Goal: Task Accomplishment & Management: Use online tool/utility

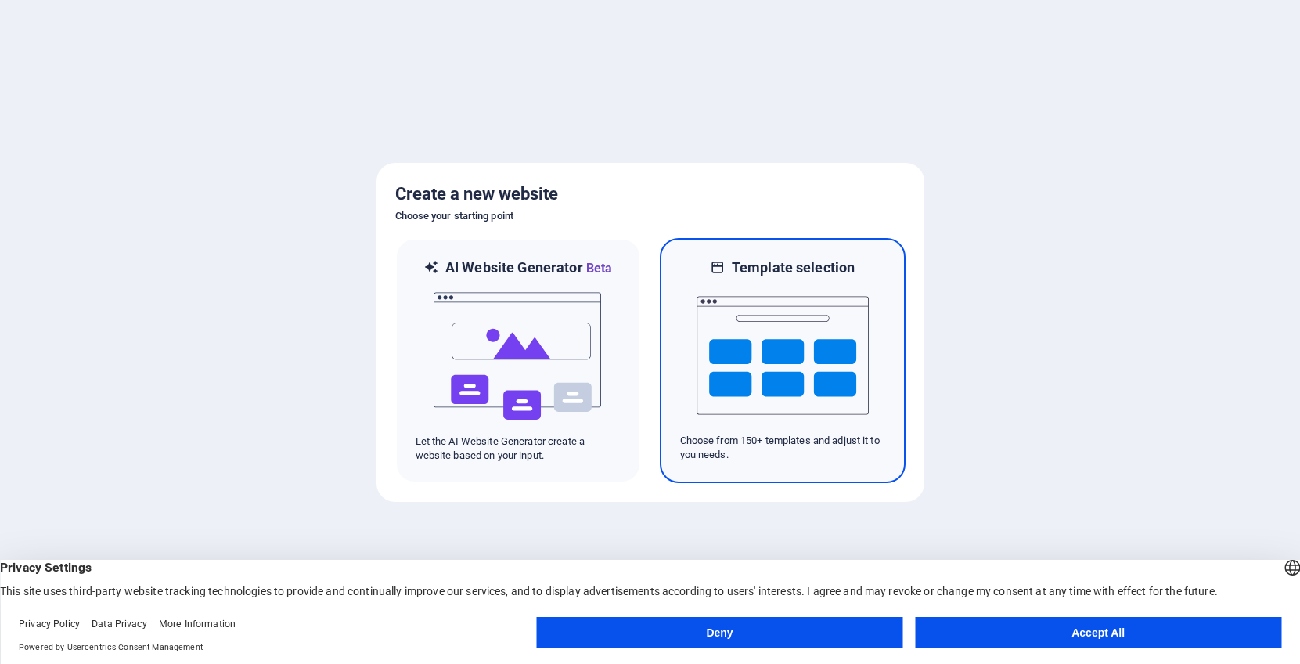
click at [732, 319] on img at bounding box center [783, 355] width 172 height 157
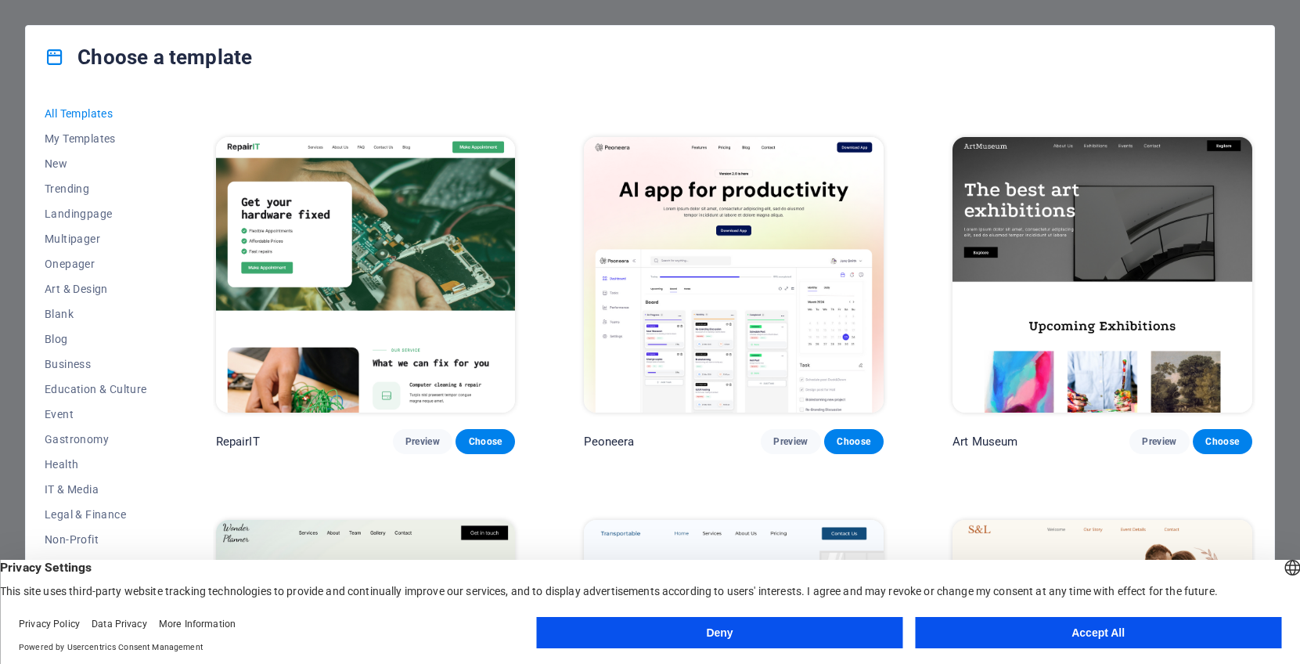
scroll to position [313, 0]
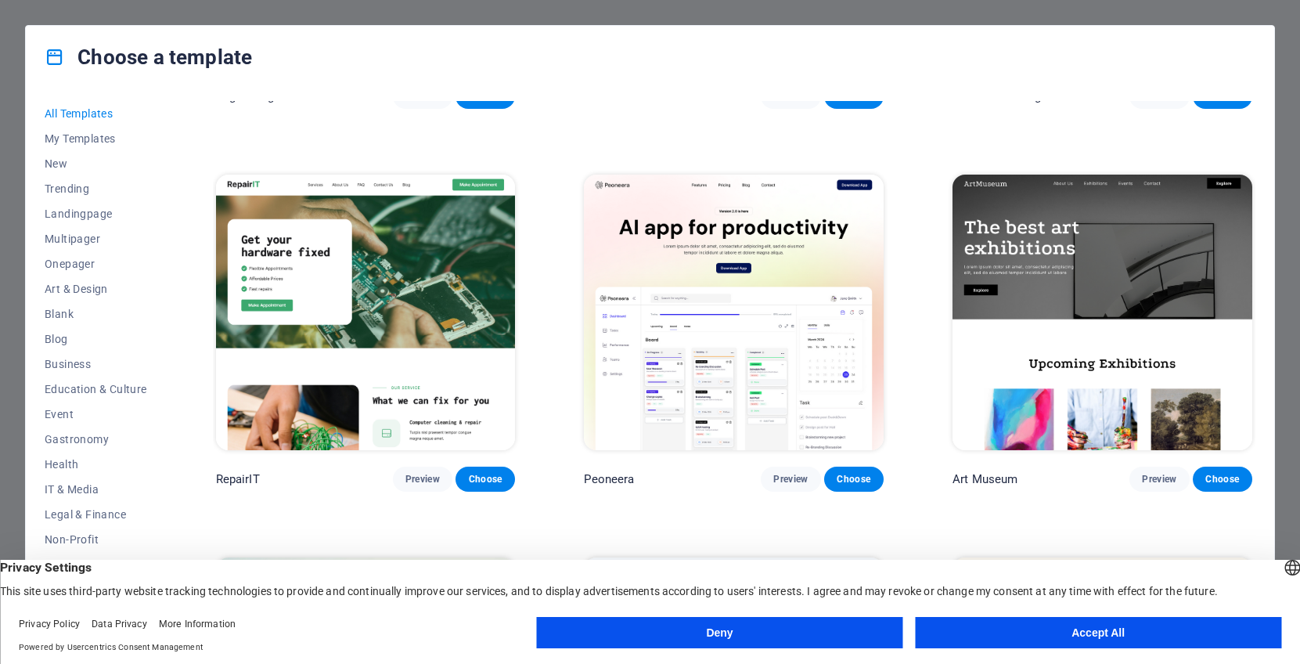
click at [726, 297] on img at bounding box center [734, 313] width 300 height 276
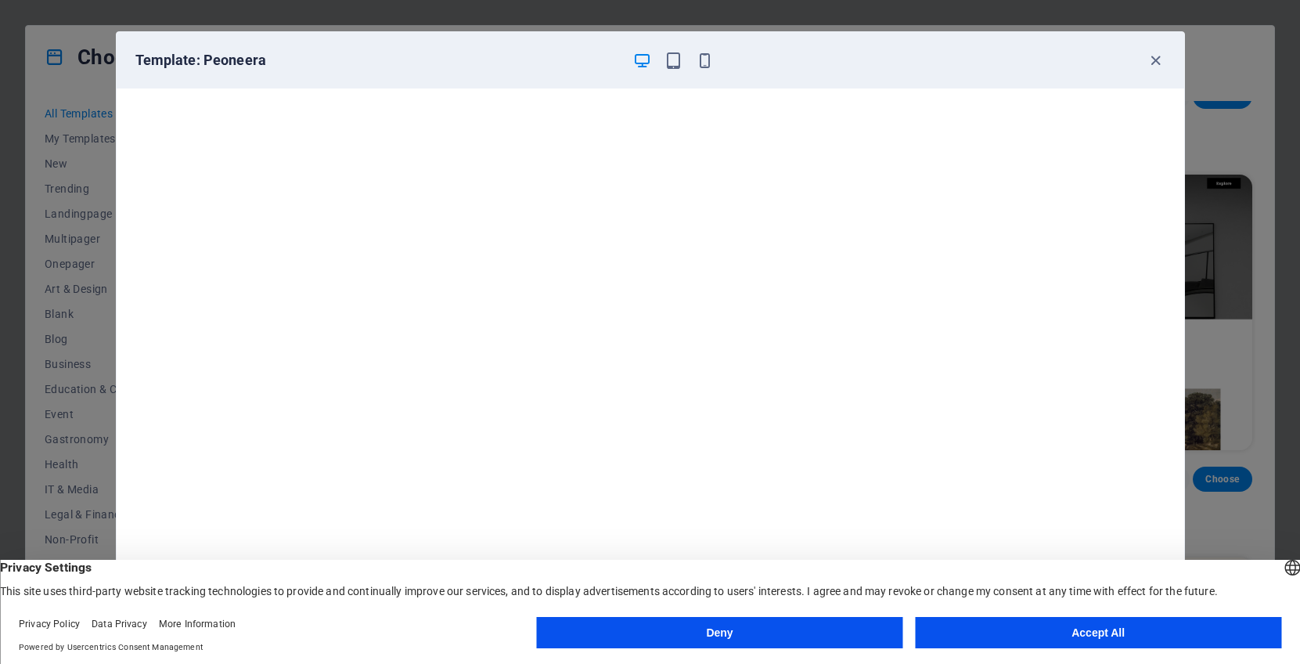
click at [636, 62] on icon "button" at bounding box center [642, 61] width 18 height 18
click at [1156, 55] on icon "button" at bounding box center [1156, 61] width 18 height 18
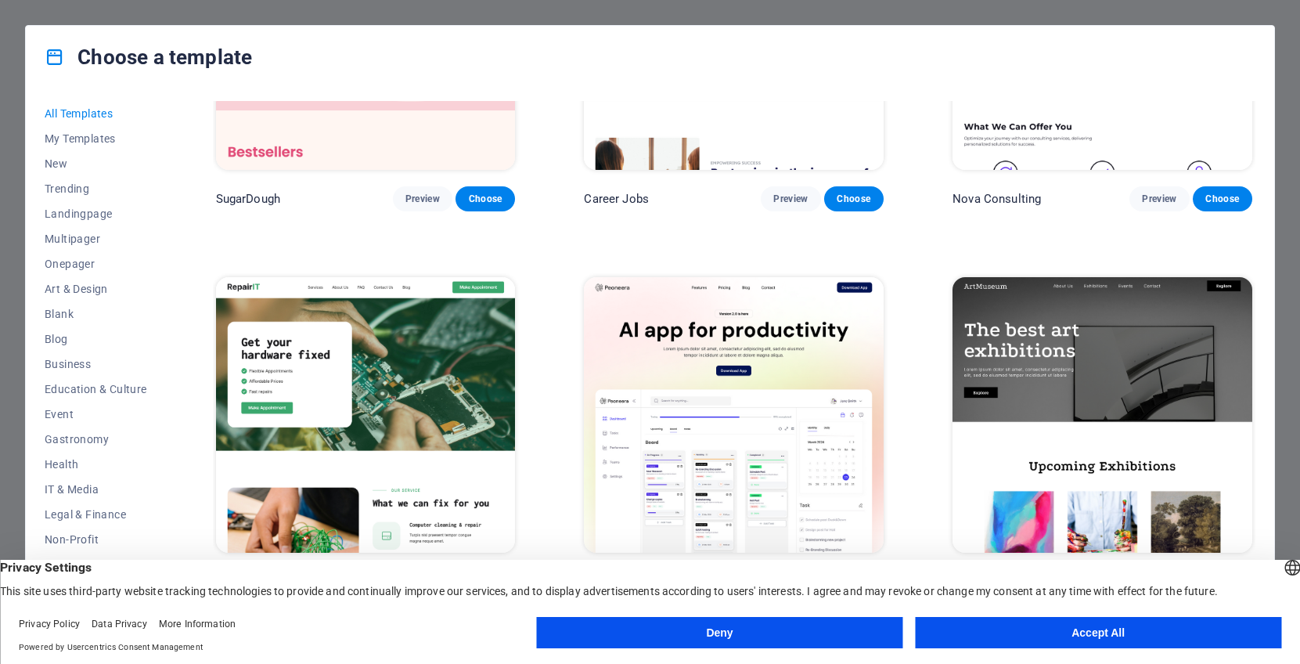
scroll to position [391, 0]
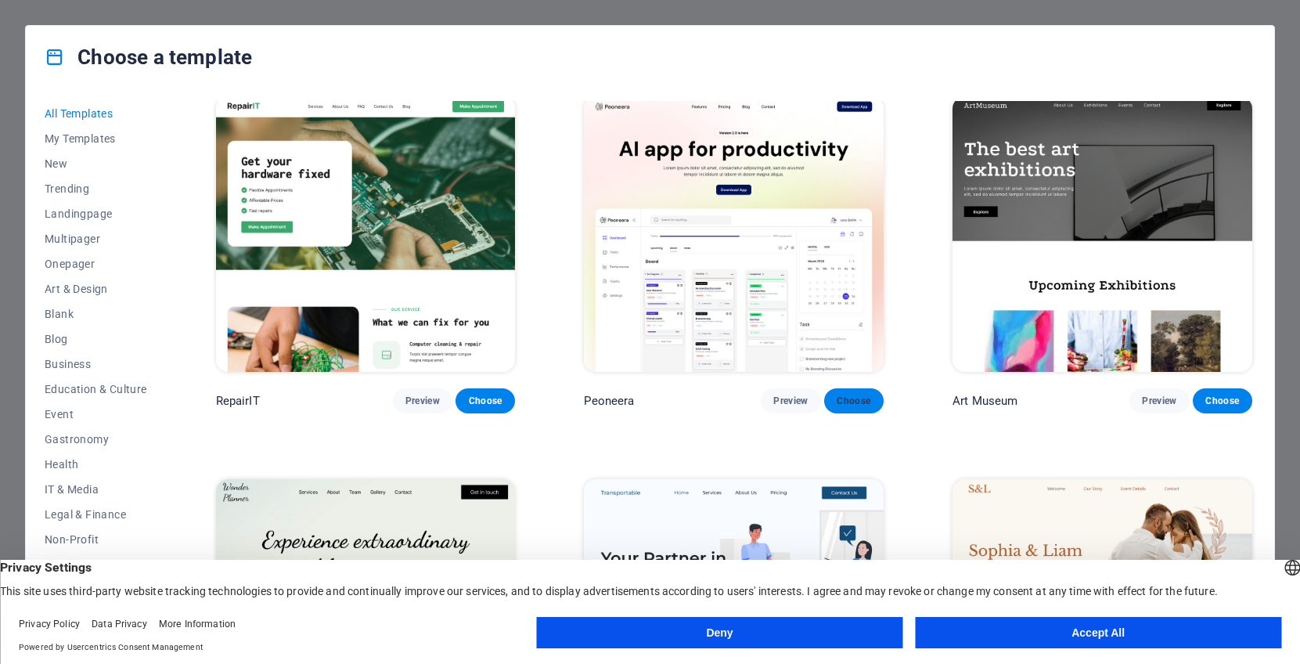
click at [855, 399] on span "Choose" at bounding box center [854, 401] width 34 height 13
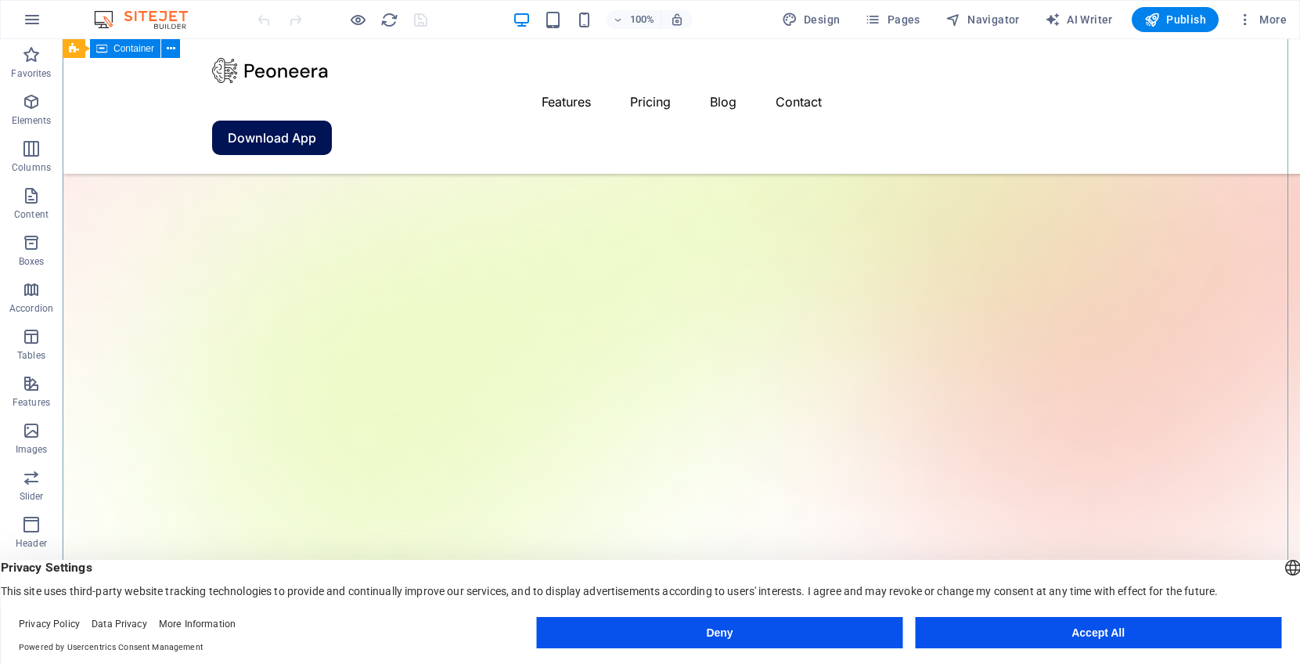
scroll to position [313, 0]
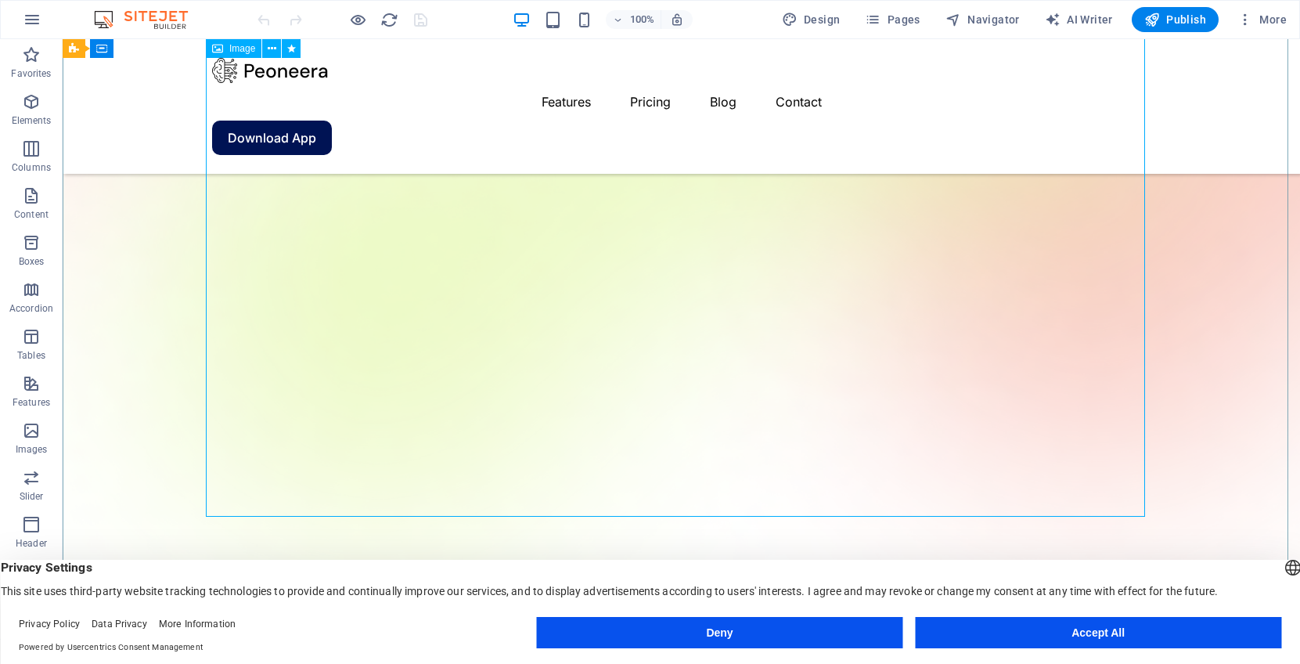
scroll to position [391, 0]
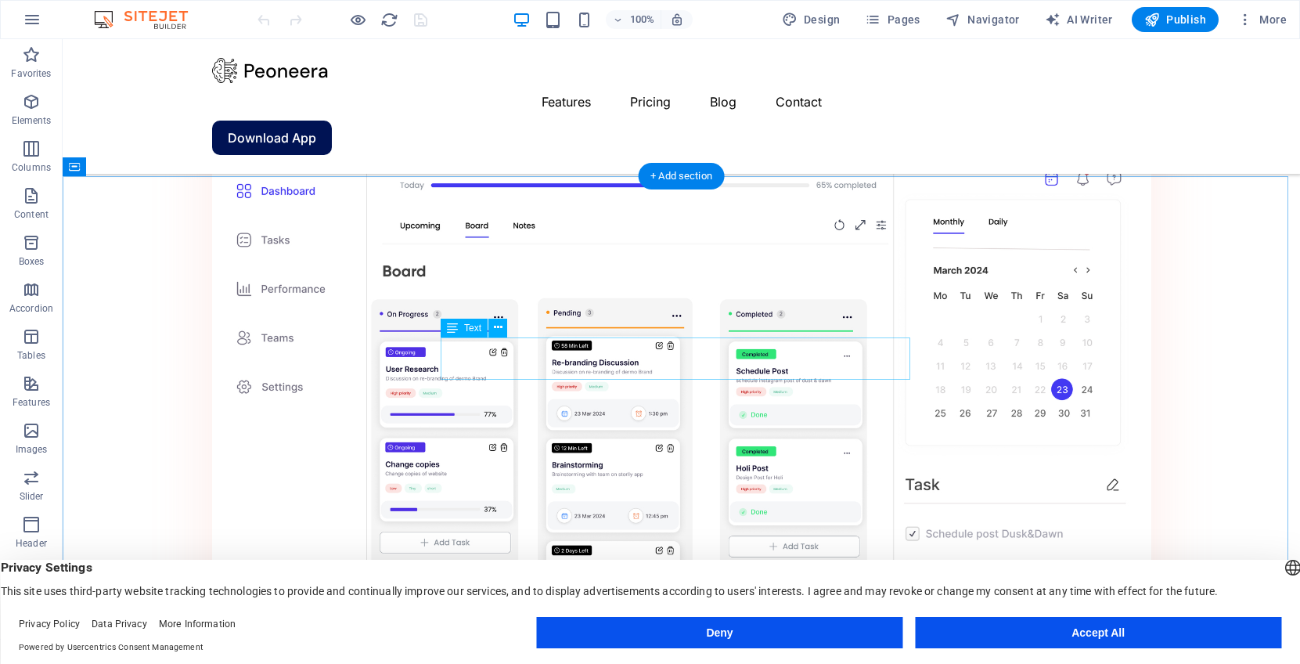
scroll to position [1369, 0]
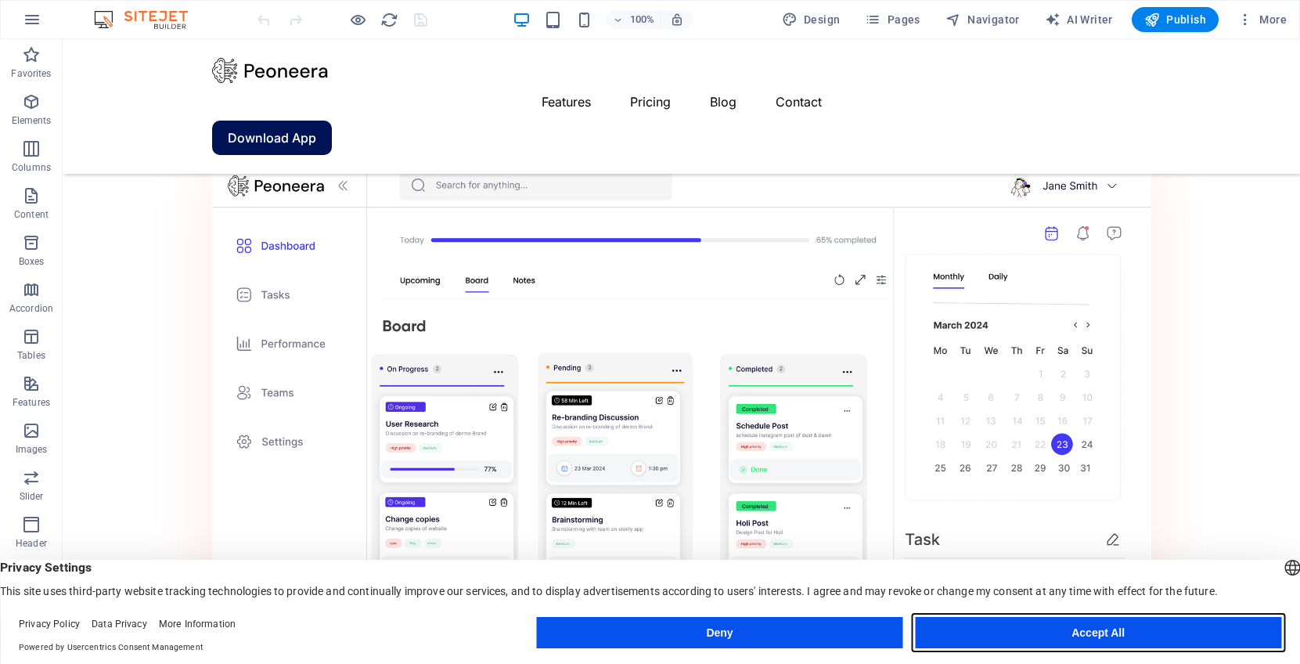
drag, startPoint x: 1062, startPoint y: 628, endPoint x: 959, endPoint y: 582, distance: 112.9
click at [1062, 628] on button "Accept All" at bounding box center [1098, 632] width 366 height 31
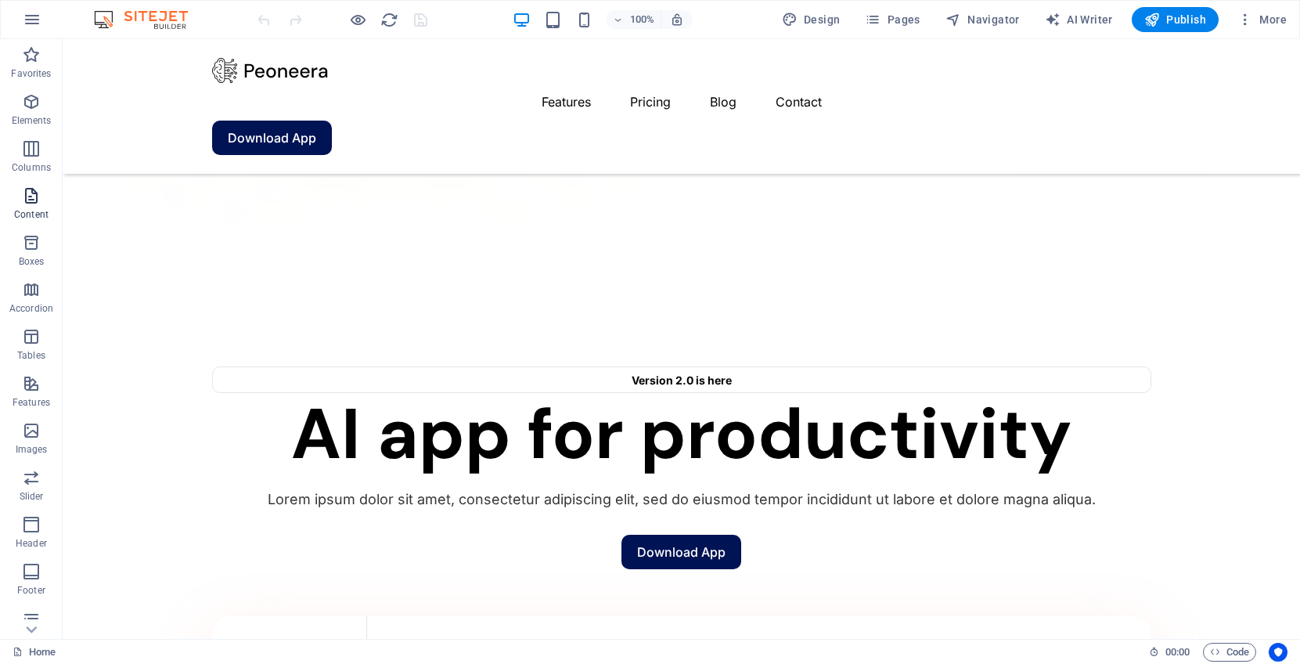
scroll to position [899, 0]
click at [31, 294] on icon "button" at bounding box center [31, 289] width 19 height 19
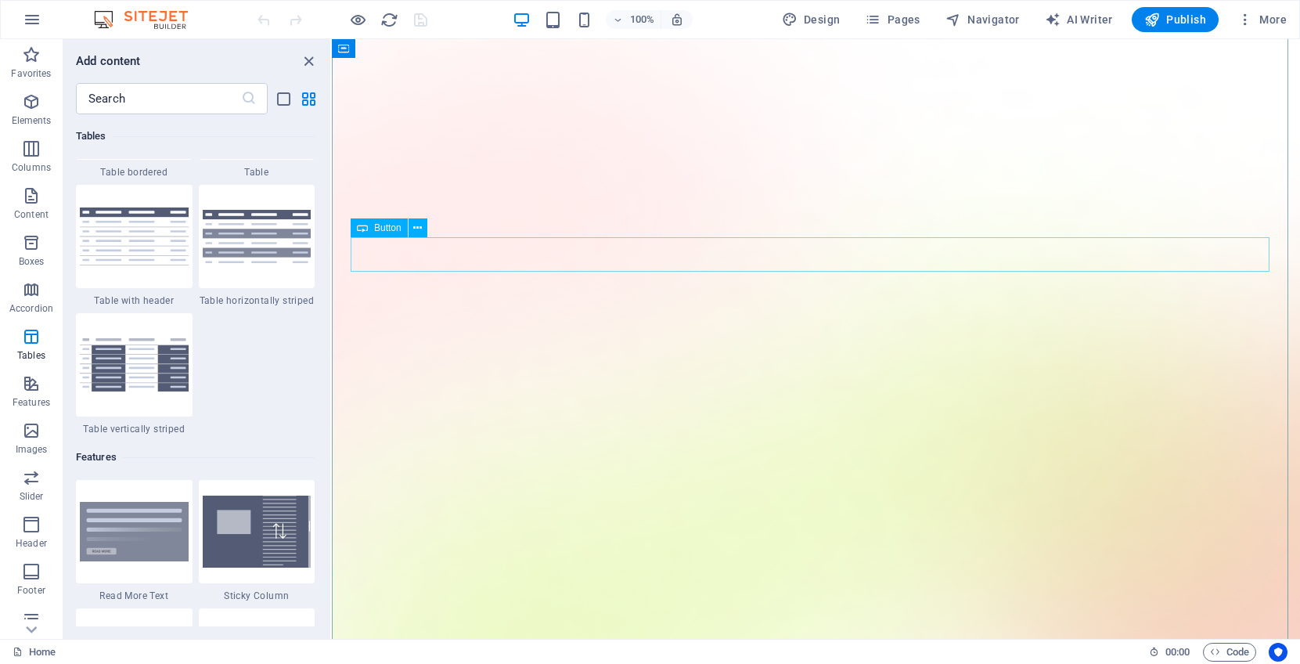
scroll to position [313, 0]
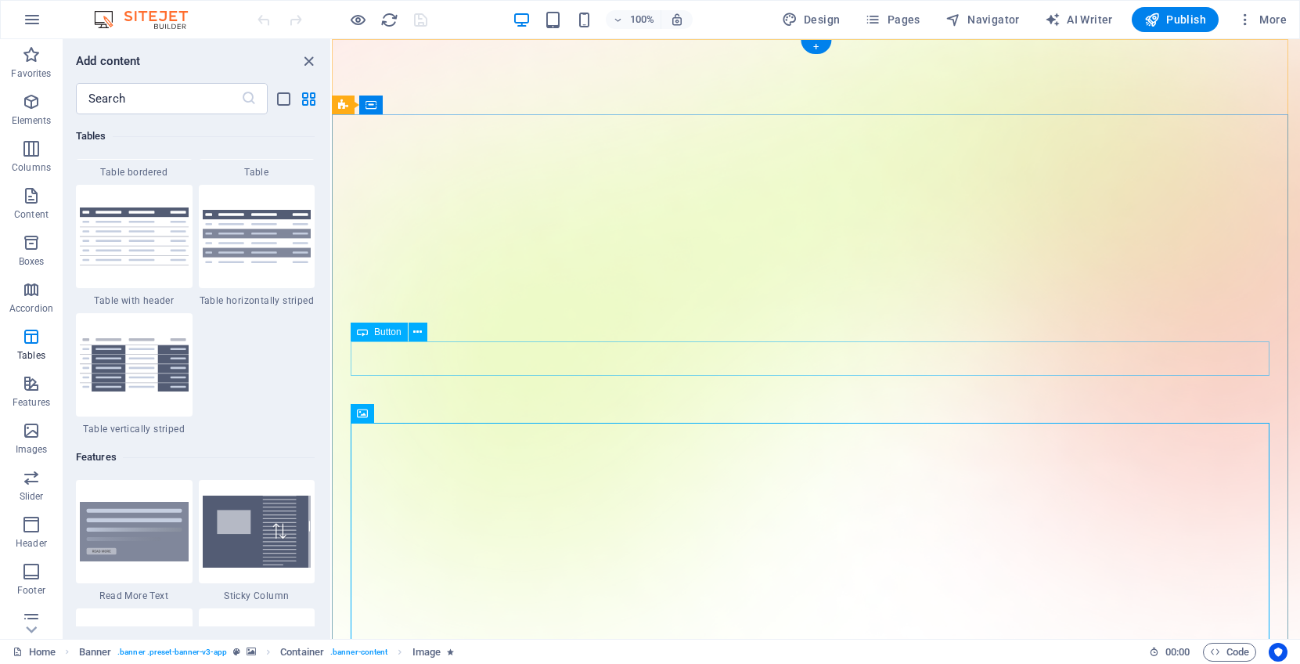
scroll to position [0, 0]
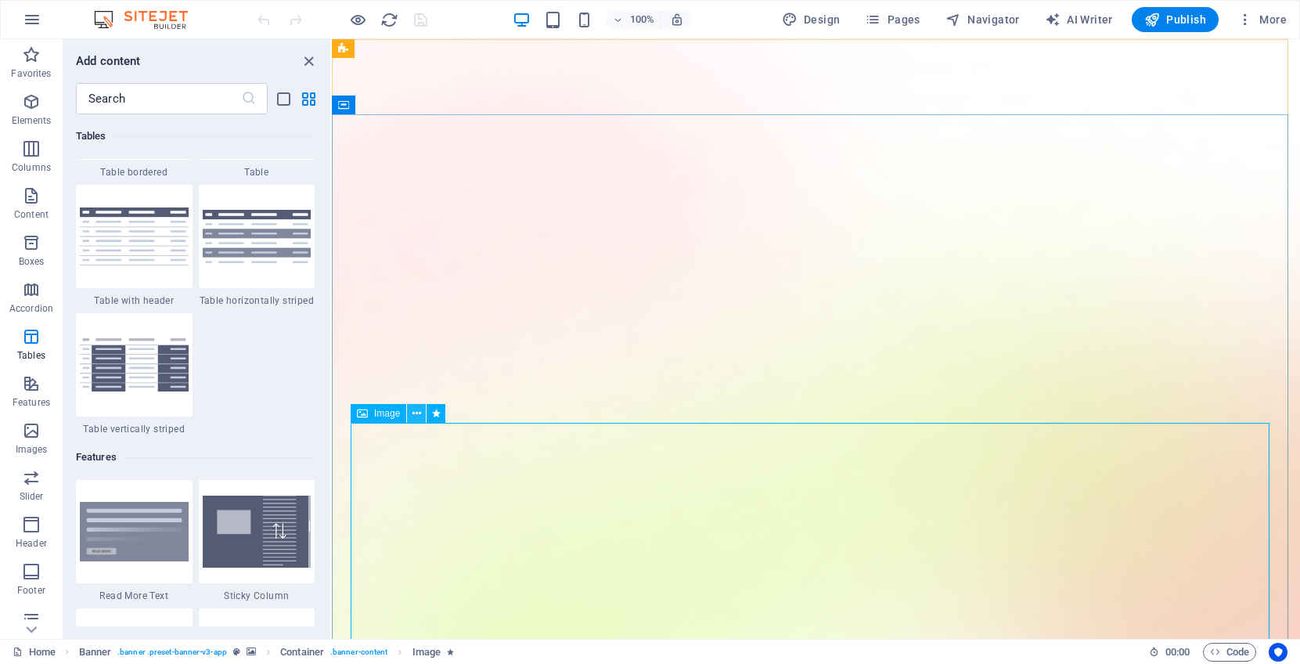
click at [416, 415] on icon at bounding box center [417, 414] width 9 height 16
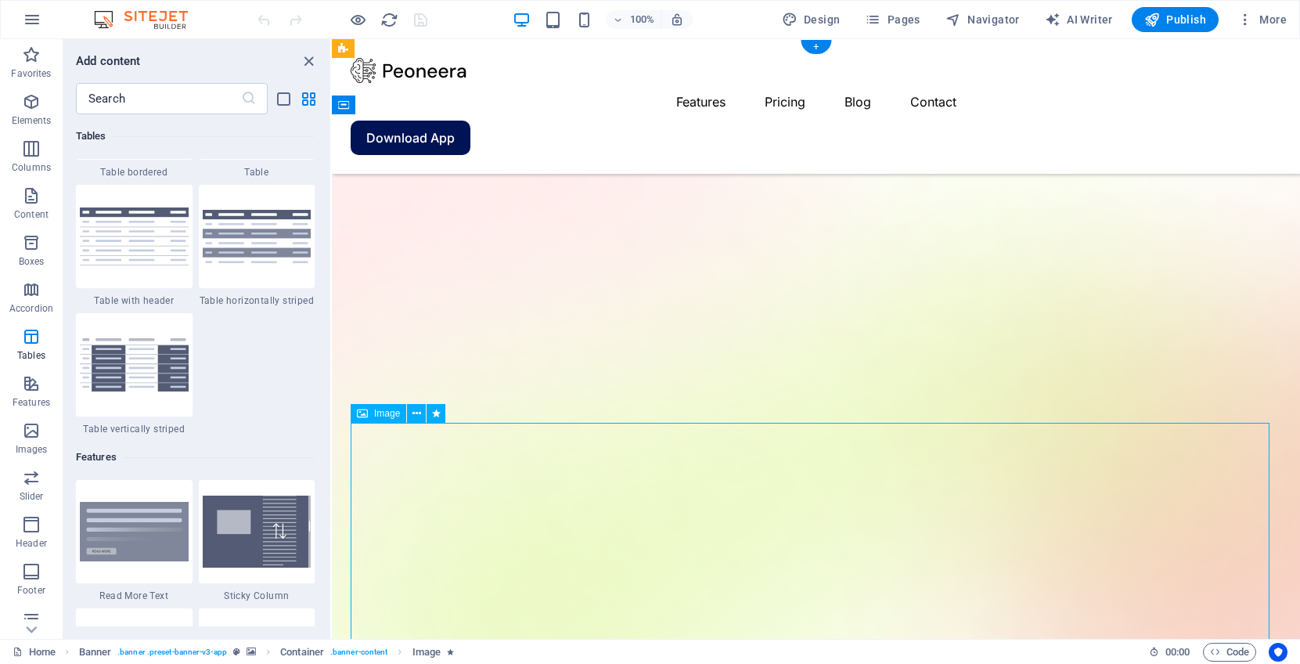
scroll to position [157, 0]
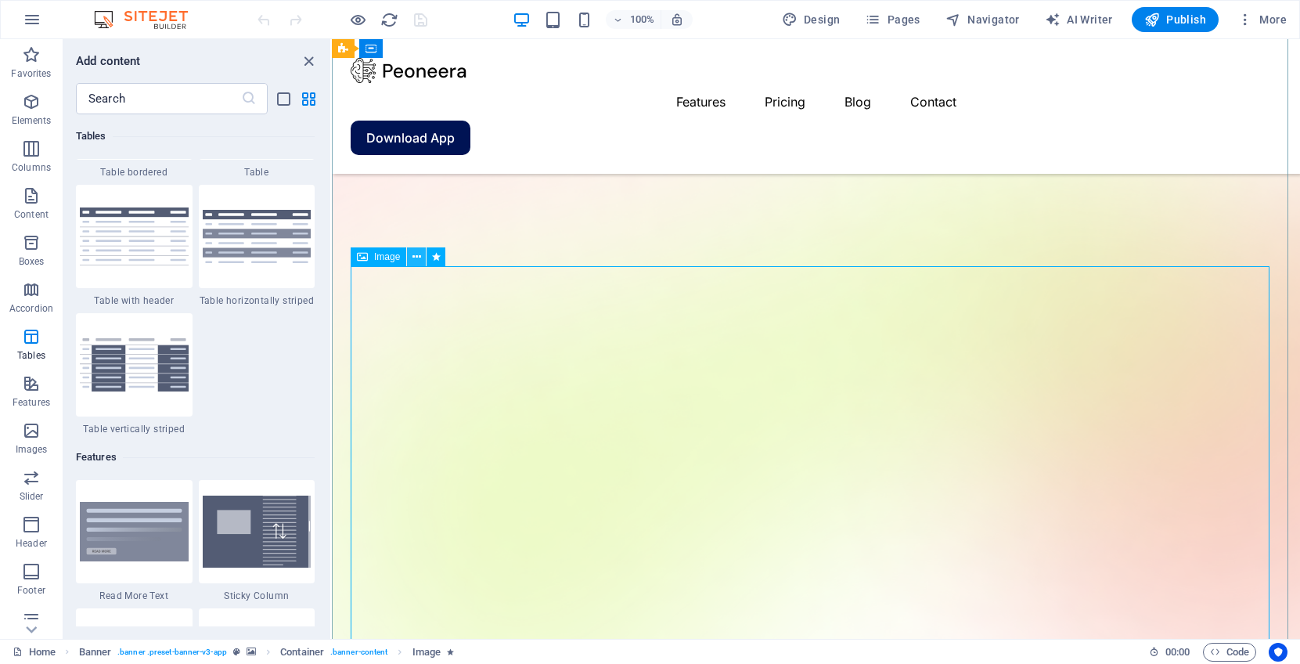
click at [416, 253] on icon at bounding box center [417, 257] width 9 height 16
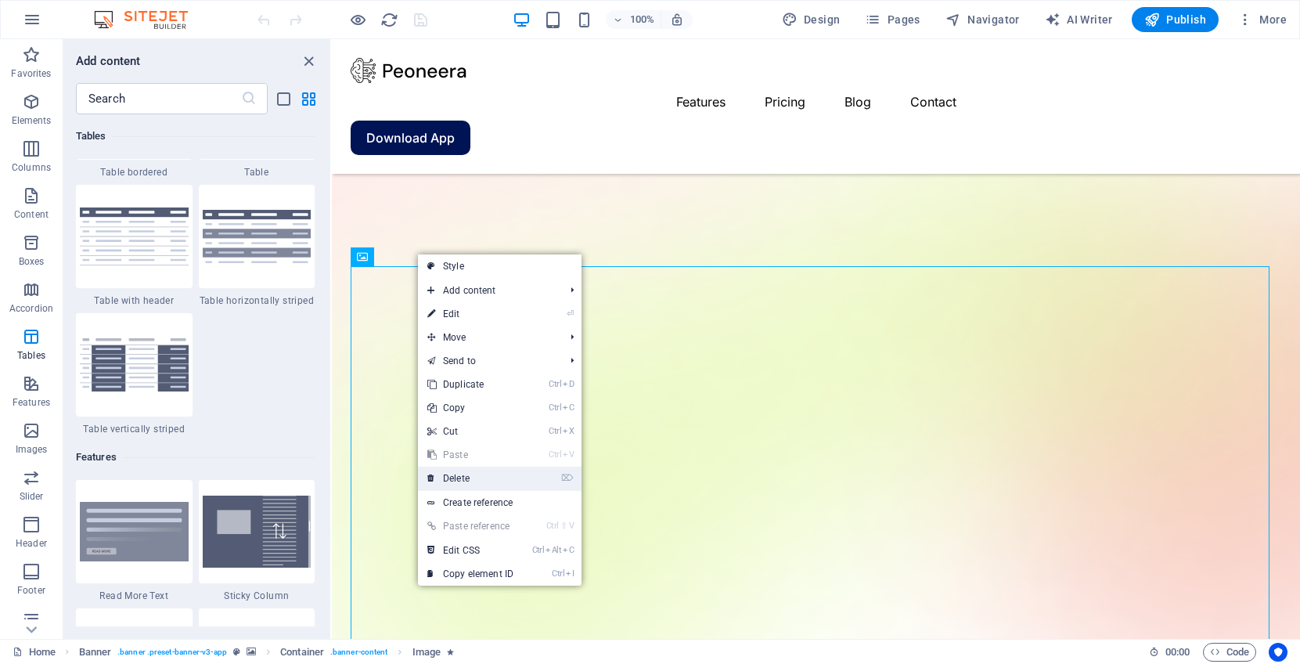
click at [457, 477] on link "⌦ Delete" at bounding box center [470, 478] width 105 height 23
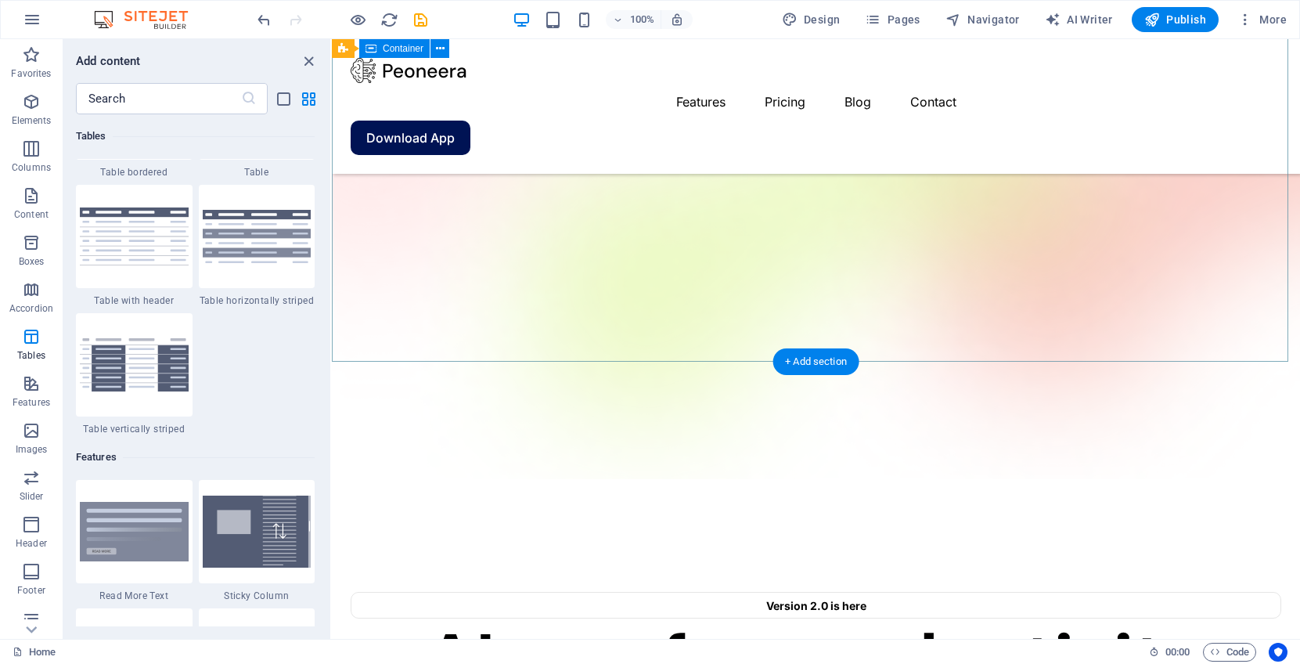
scroll to position [0, 0]
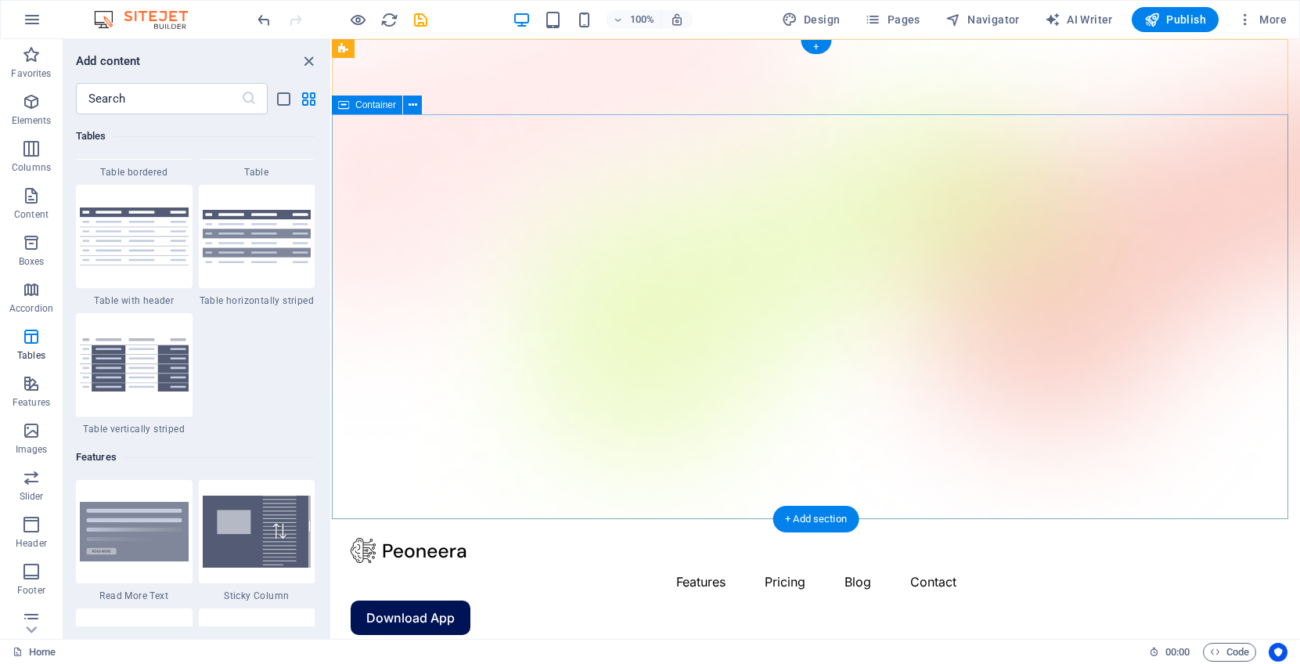
click at [812, 514] on div "+ Add section" at bounding box center [816, 519] width 87 height 27
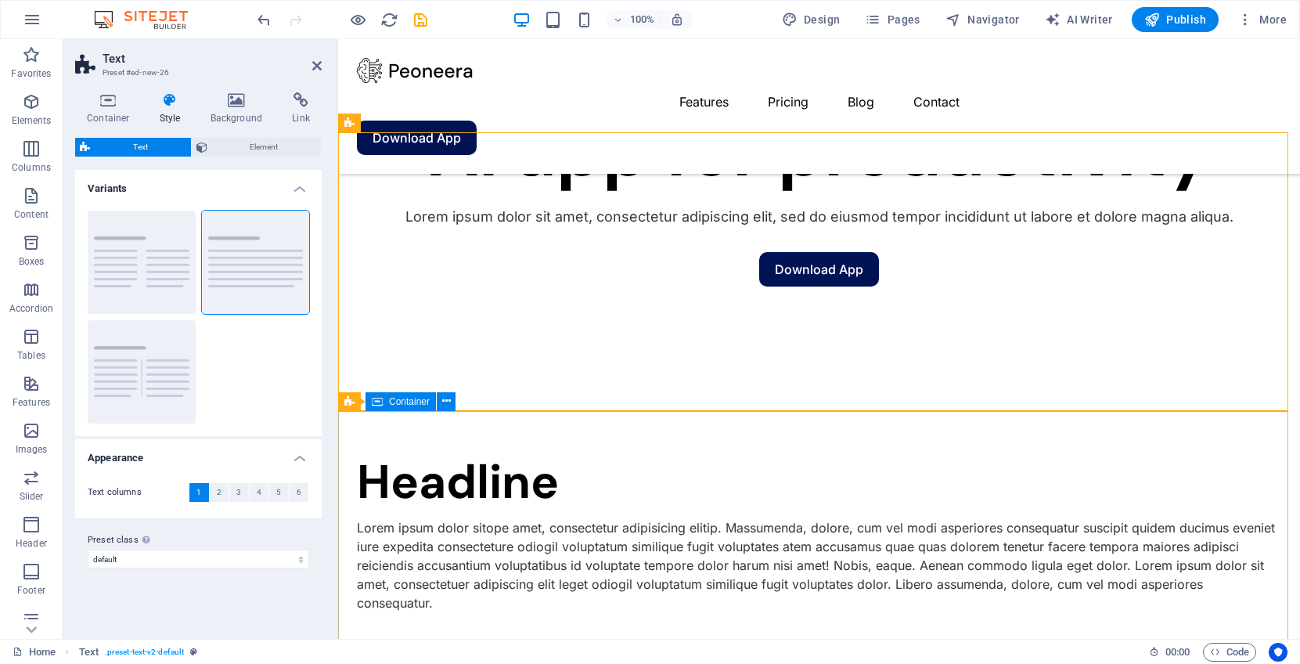
scroll to position [313, 0]
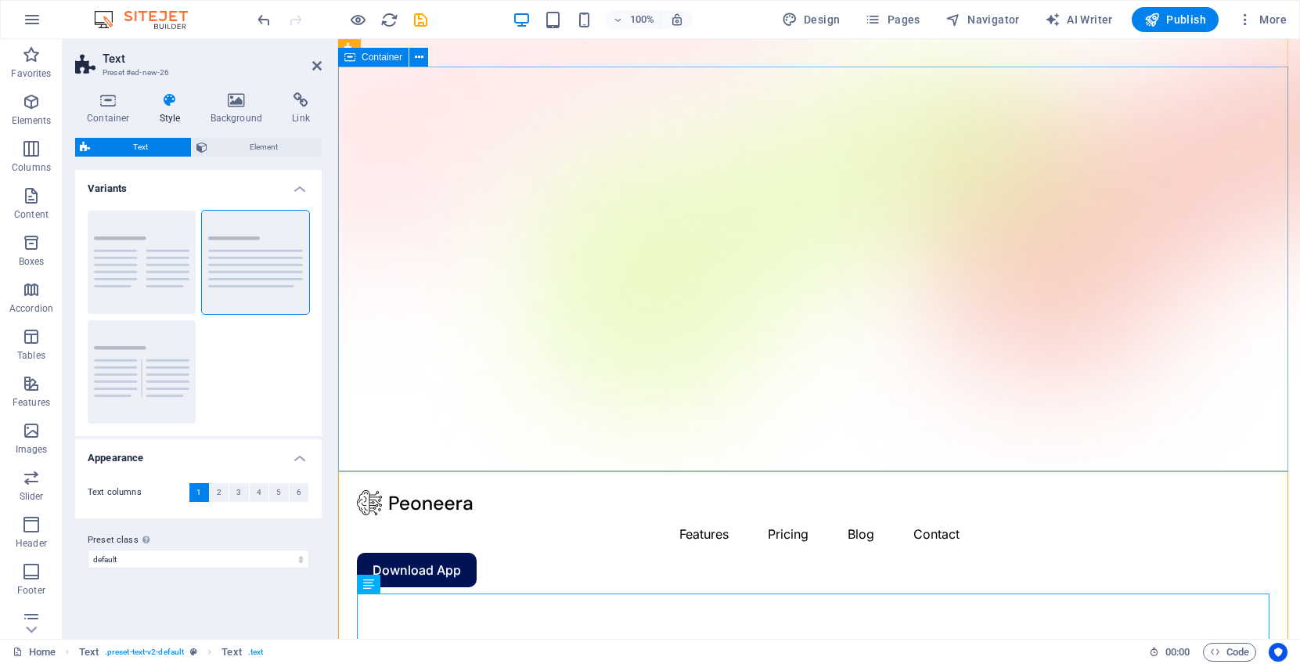
scroll to position [78, 0]
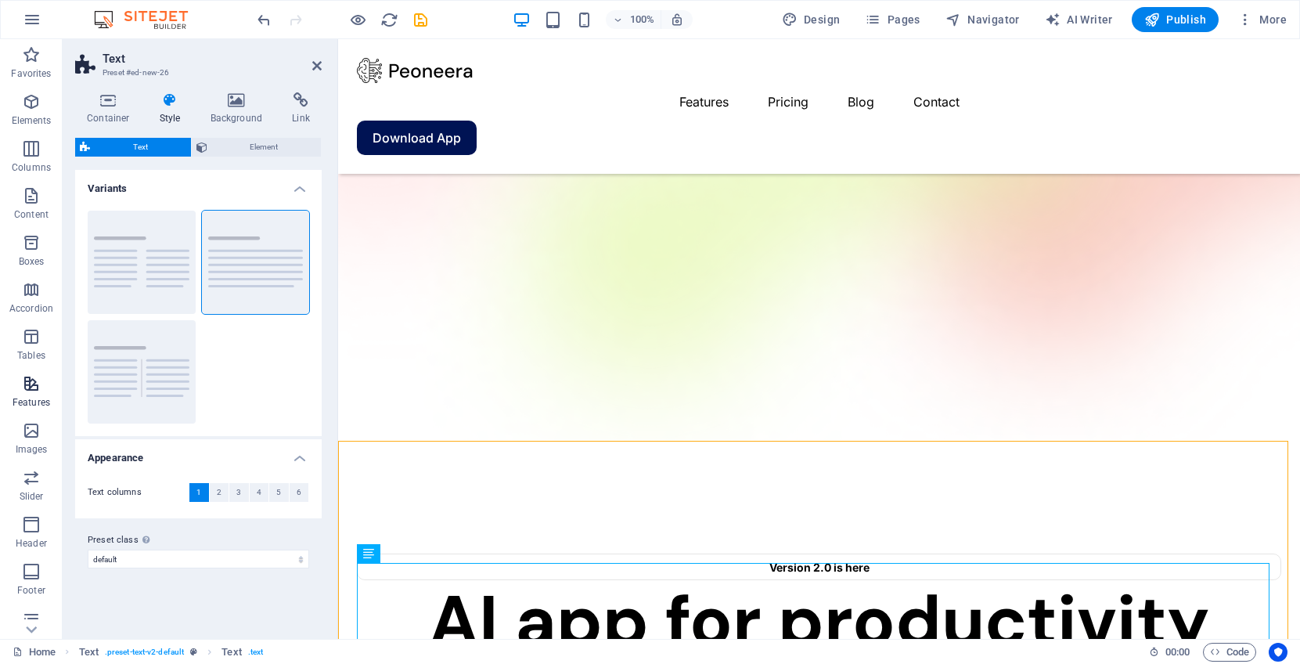
click at [23, 384] on icon "button" at bounding box center [31, 383] width 19 height 19
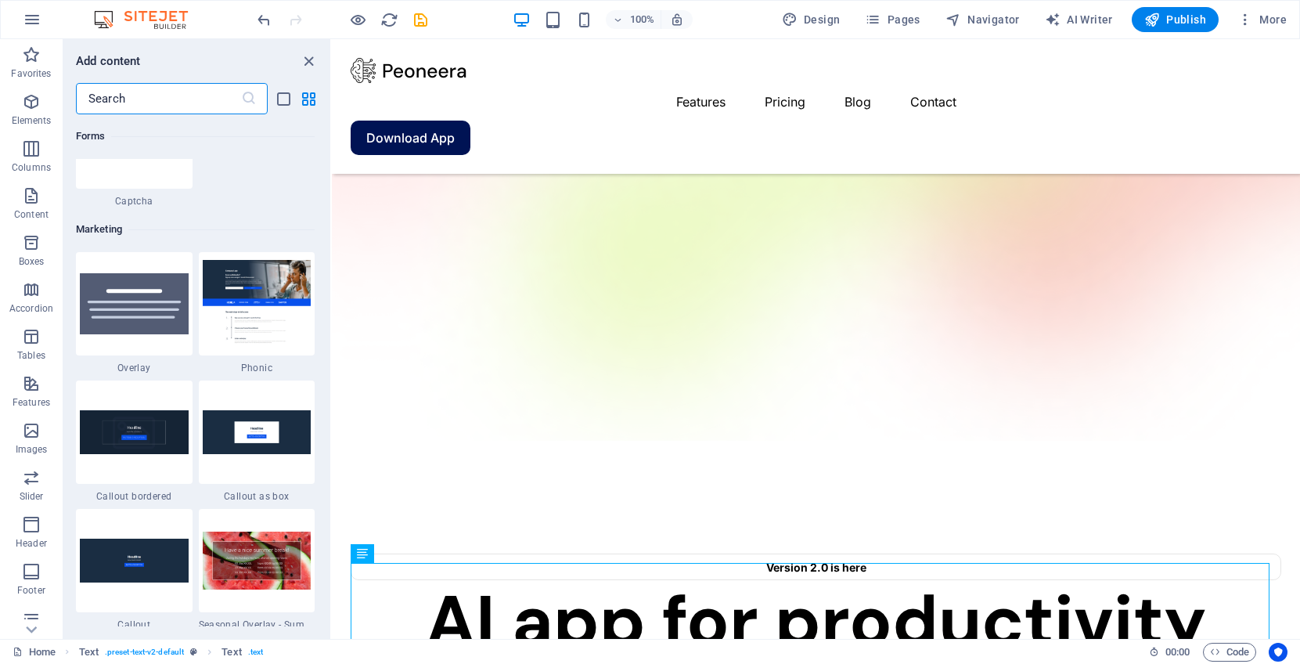
scroll to position [12794, 0]
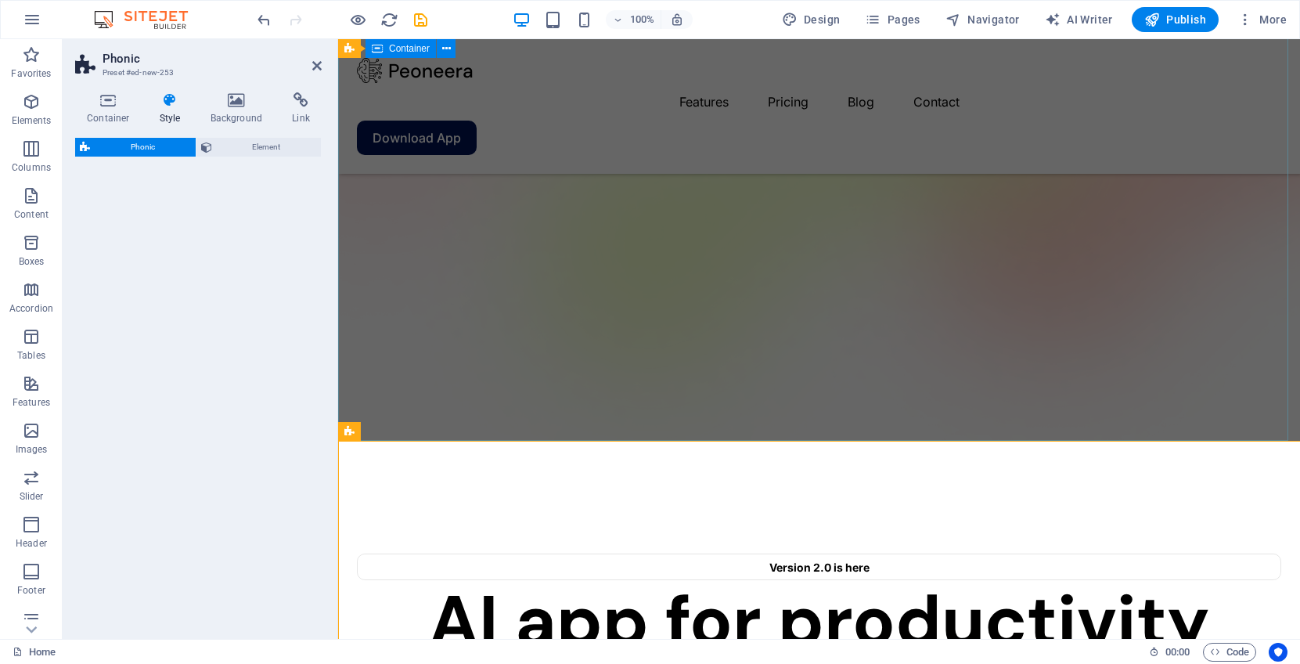
select select "%"
select select "rem"
select select "px"
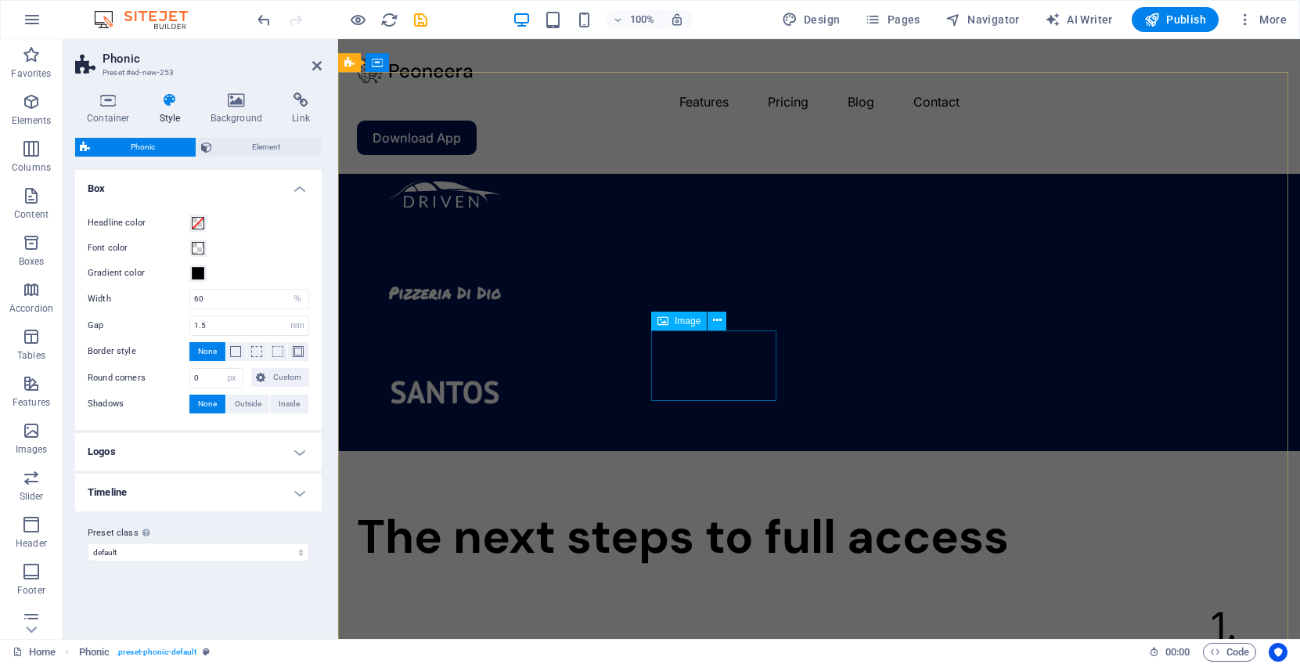
scroll to position [1644, 0]
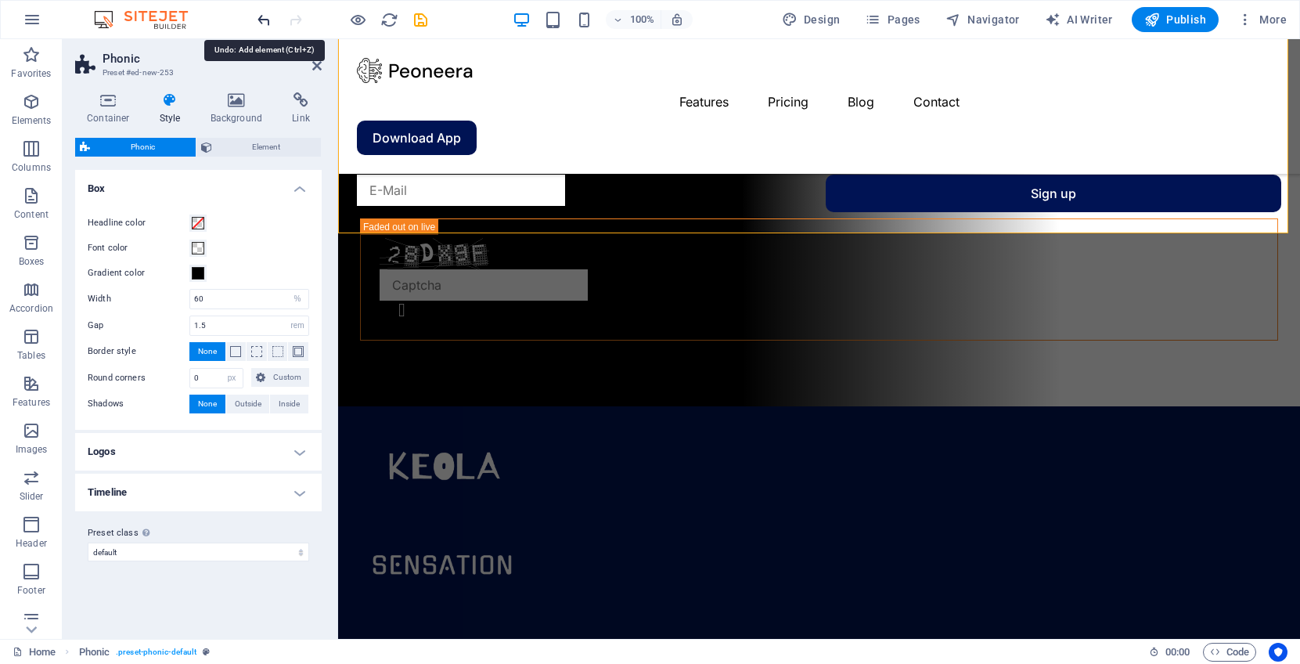
click at [264, 17] on icon "undo" at bounding box center [264, 20] width 18 height 18
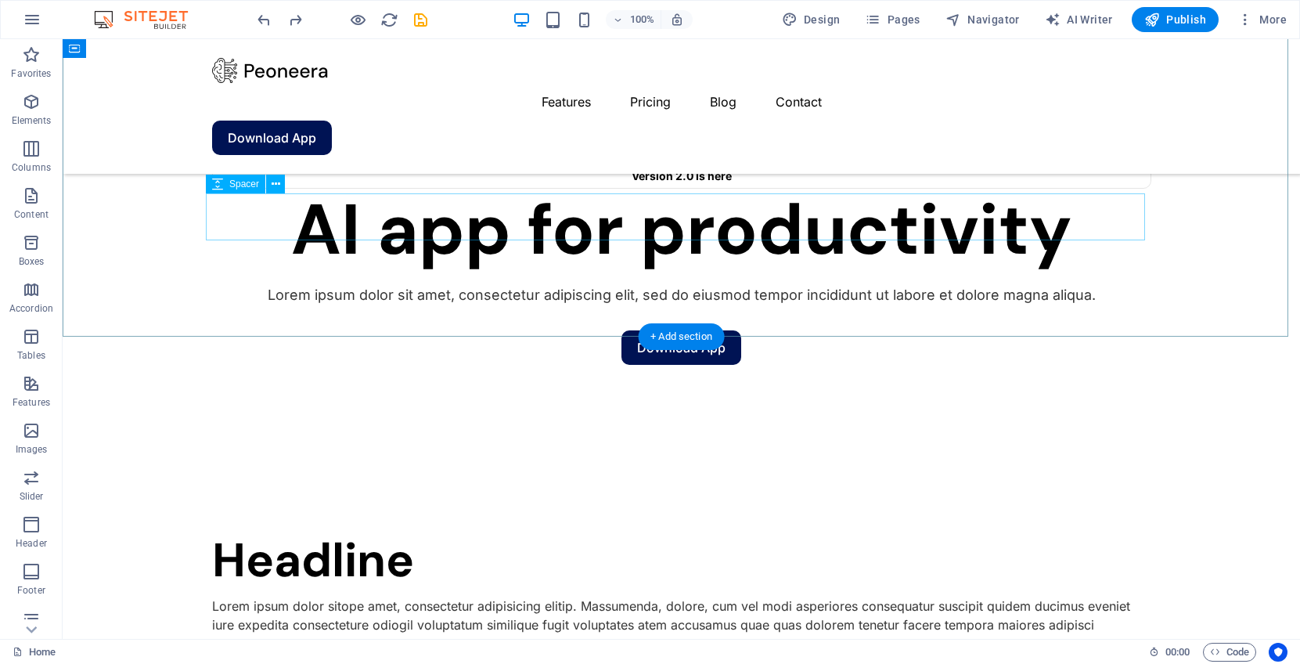
scroll to position [0, 0]
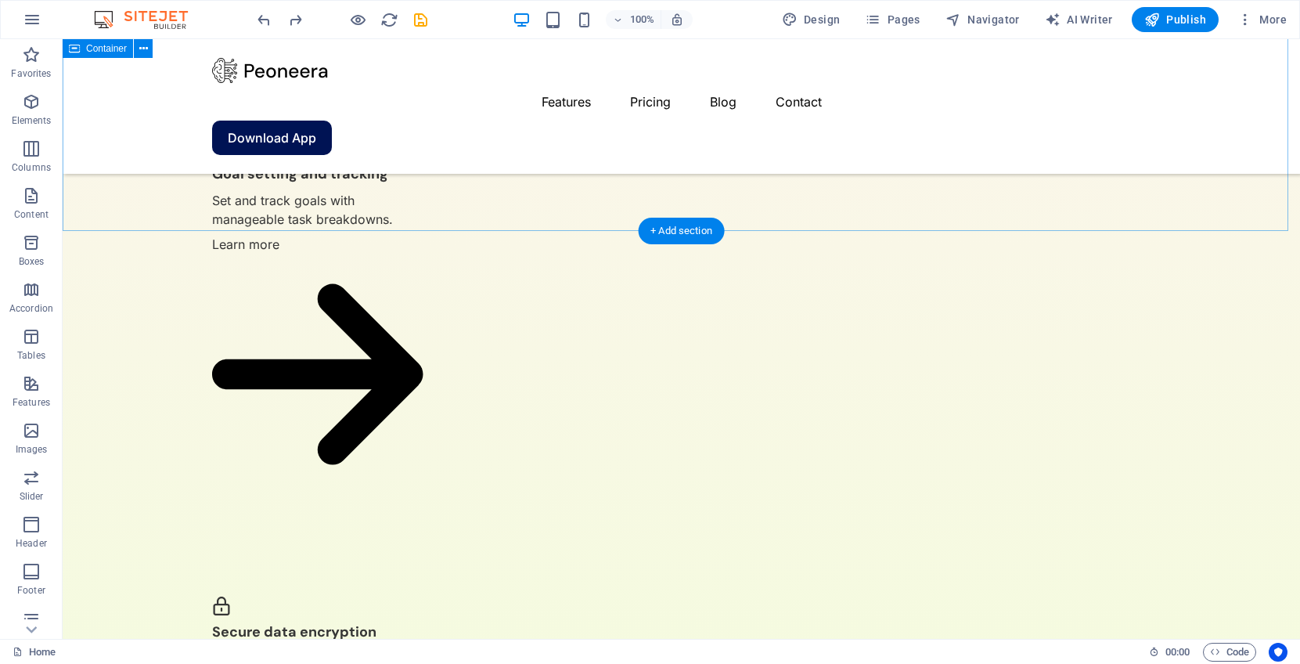
scroll to position [2583, 0]
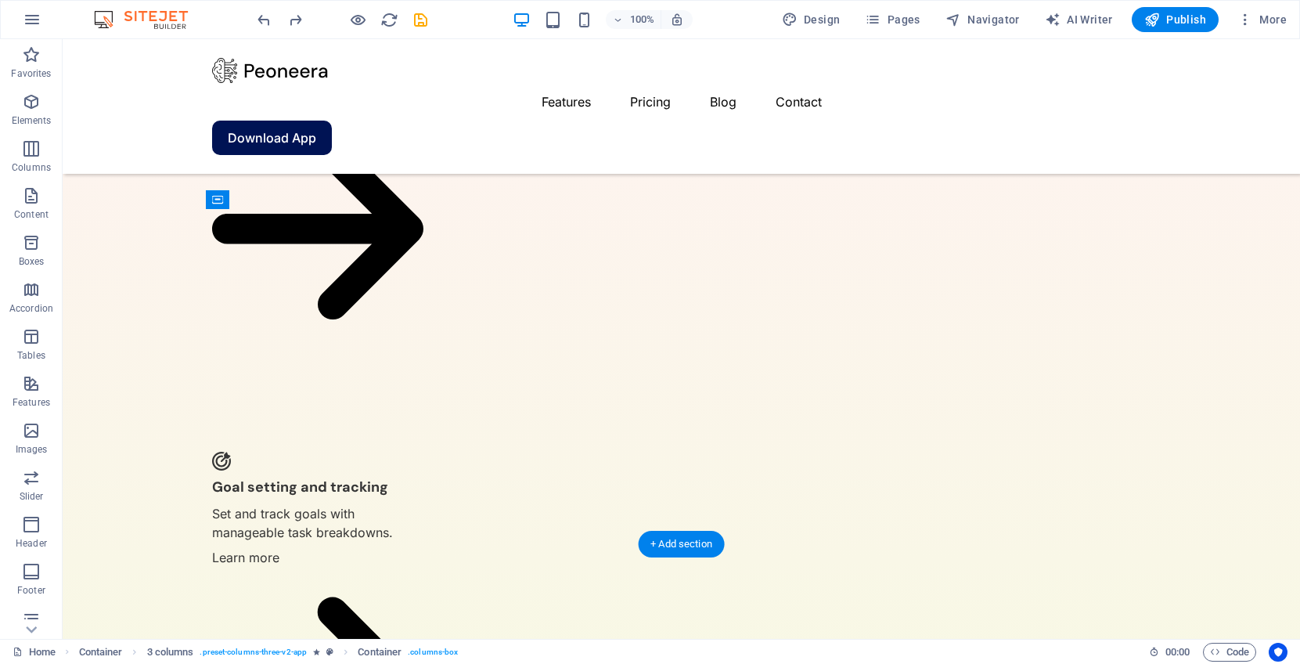
drag, startPoint x: 1131, startPoint y: 239, endPoint x: 839, endPoint y: 292, distance: 296.8
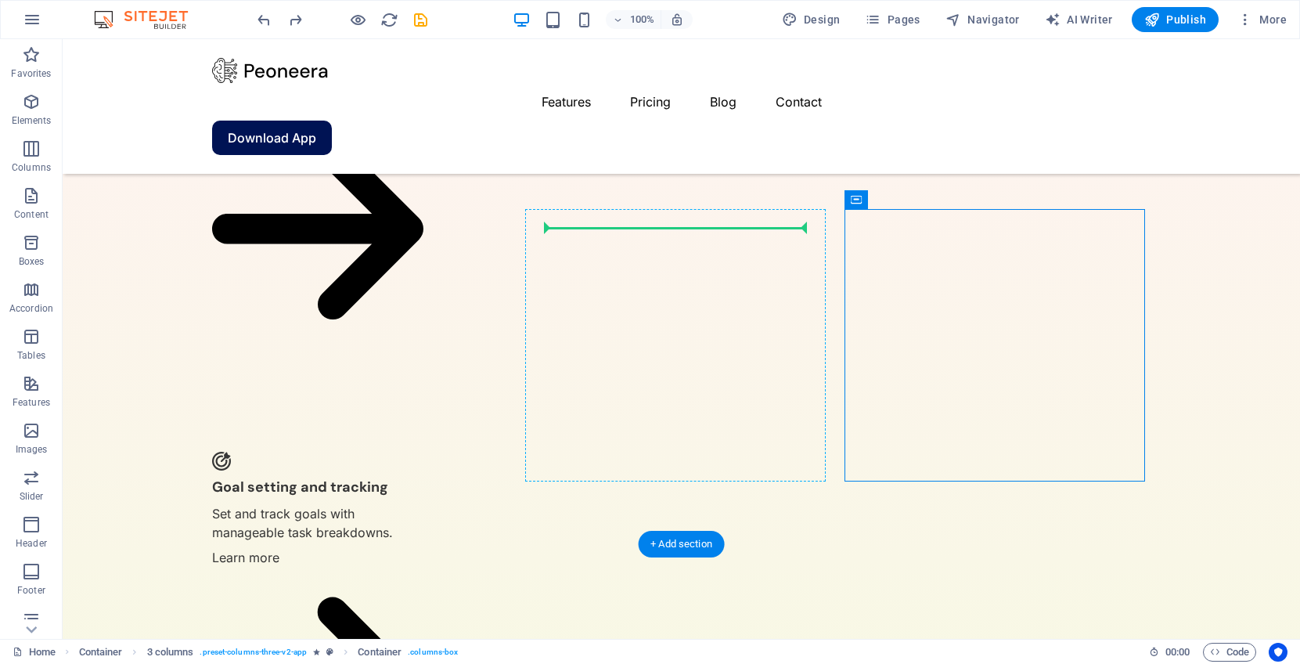
drag, startPoint x: 1112, startPoint y: 220, endPoint x: 680, endPoint y: 241, distance: 431.9
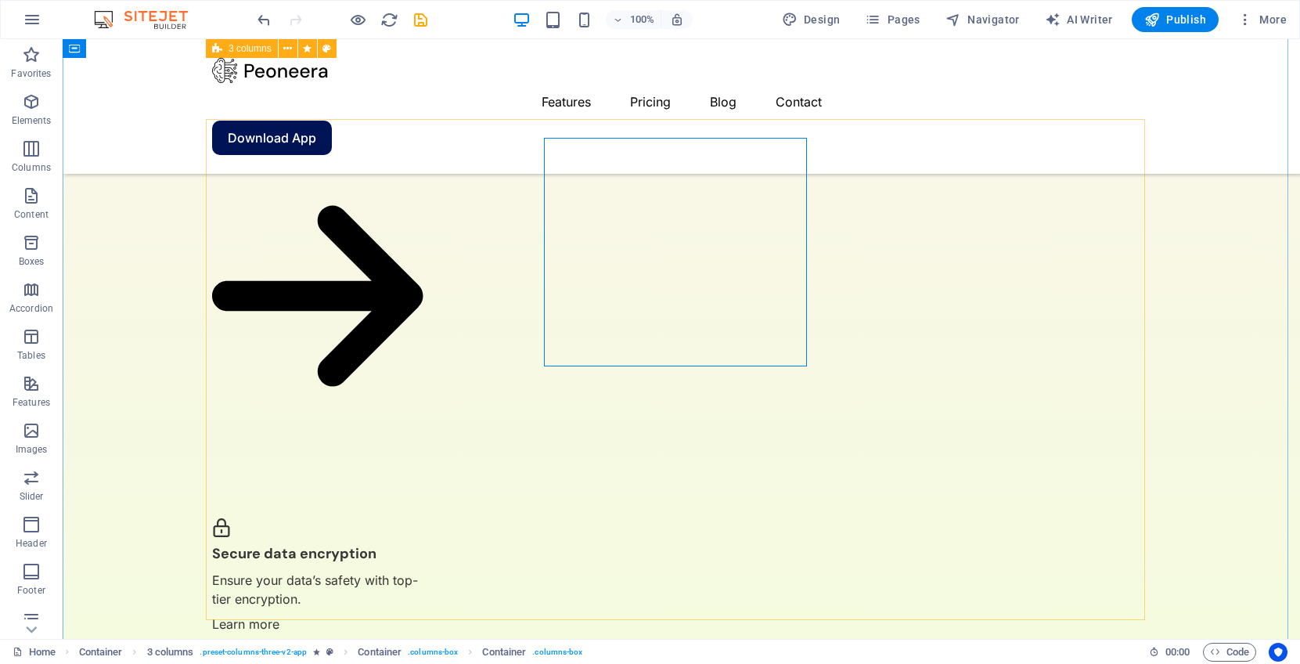
scroll to position [2662, 0]
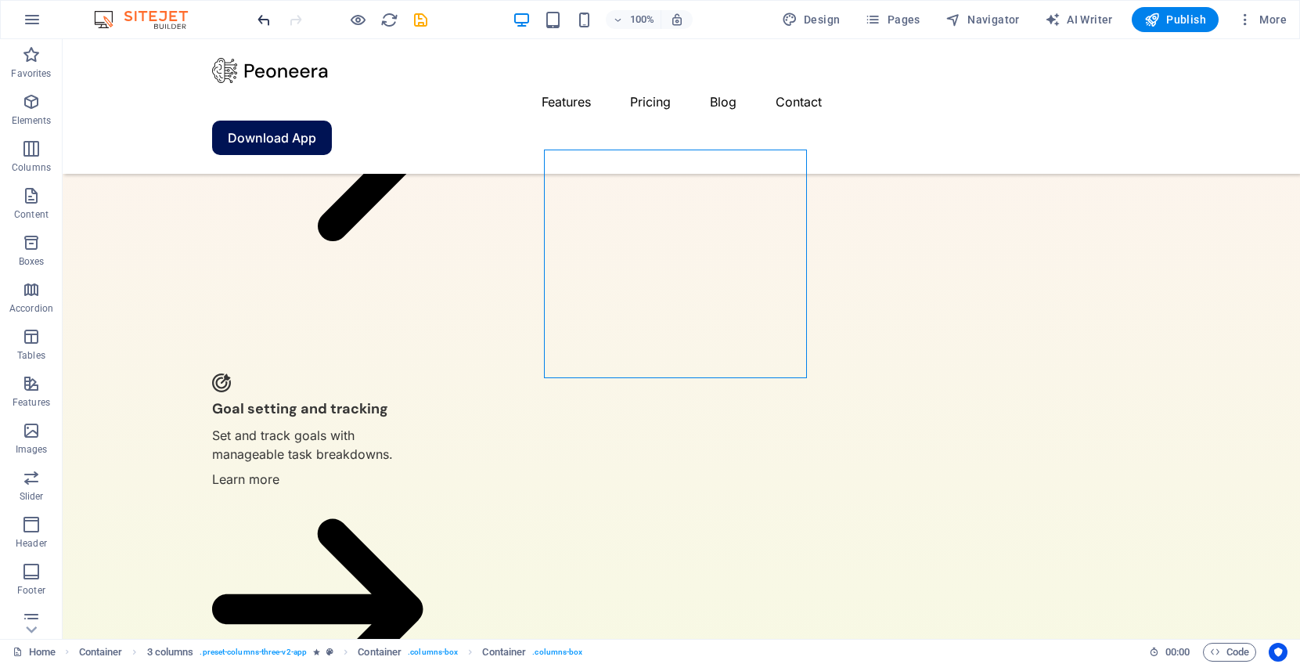
click at [254, 16] on div "100% Design Pages Navigator AI Writer Publish More" at bounding box center [650, 20] width 1299 height 38
click at [259, 18] on icon "undo" at bounding box center [264, 20] width 18 height 18
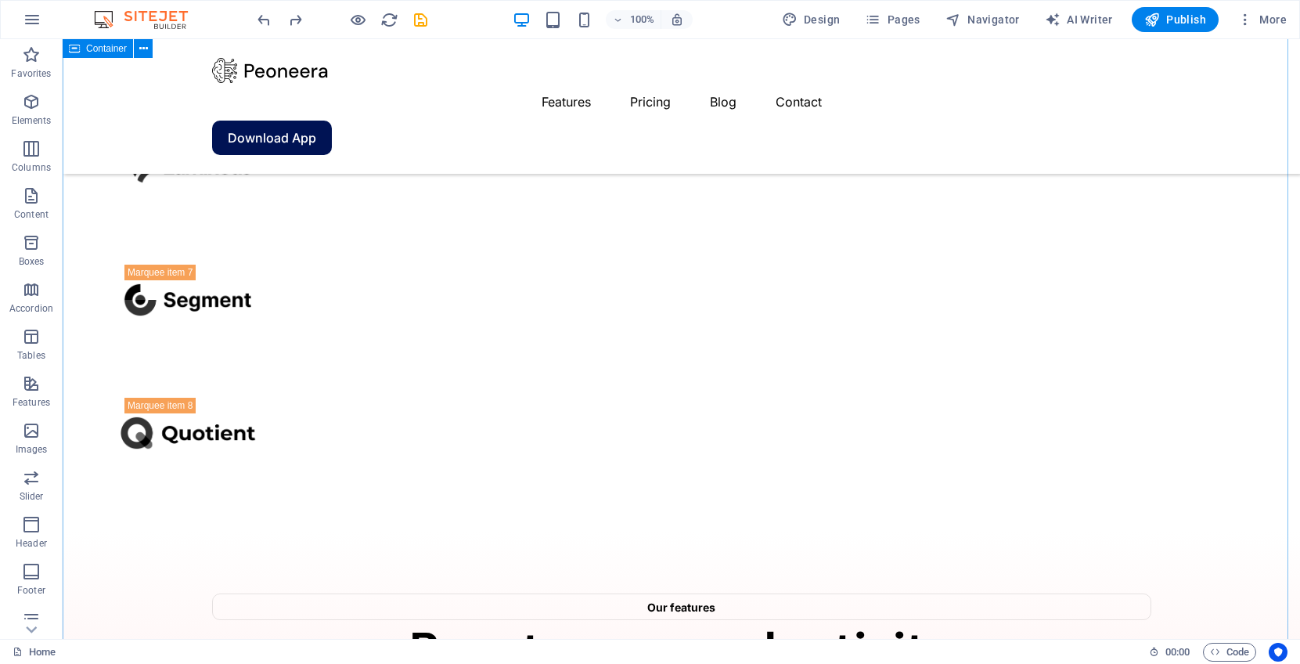
scroll to position [1957, 0]
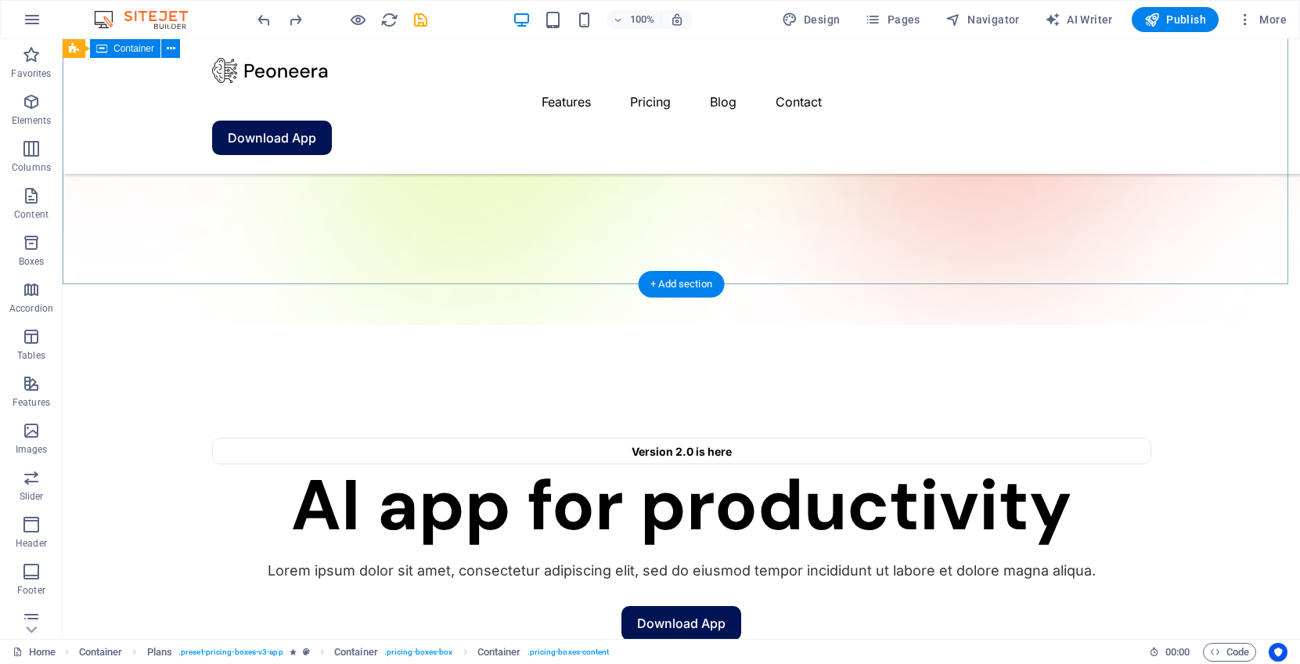
scroll to position [235, 0]
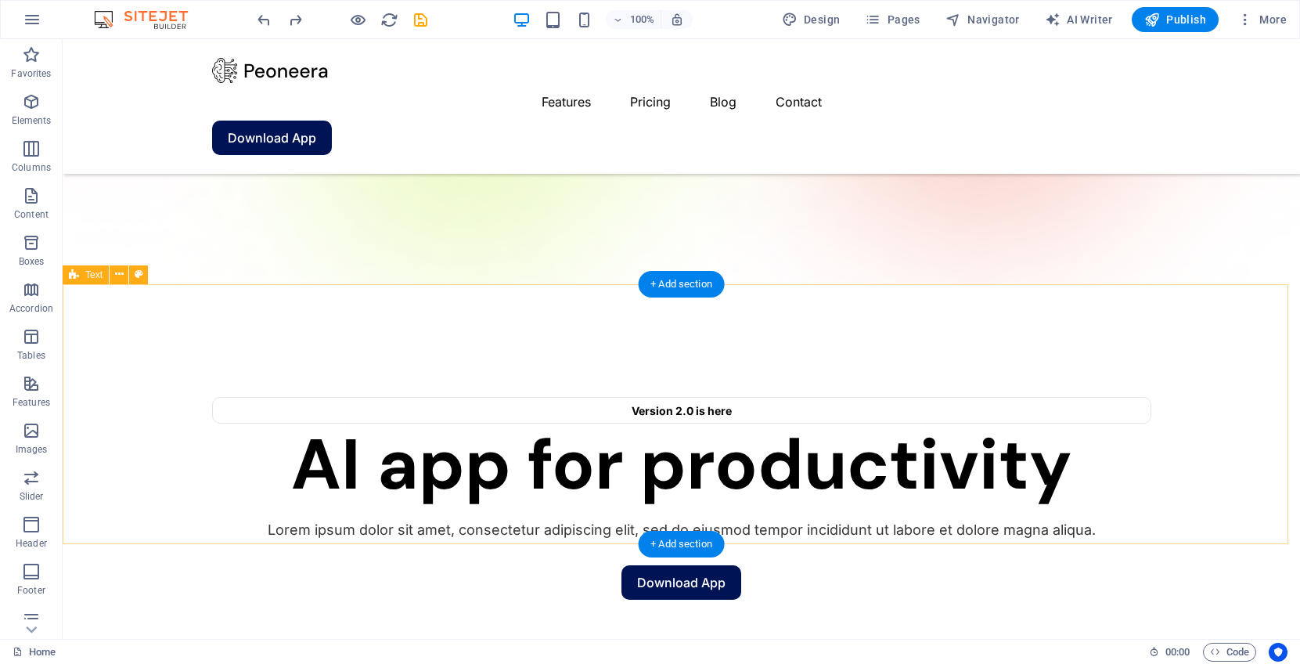
drag, startPoint x: 132, startPoint y: 326, endPoint x: 499, endPoint y: 289, distance: 368.3
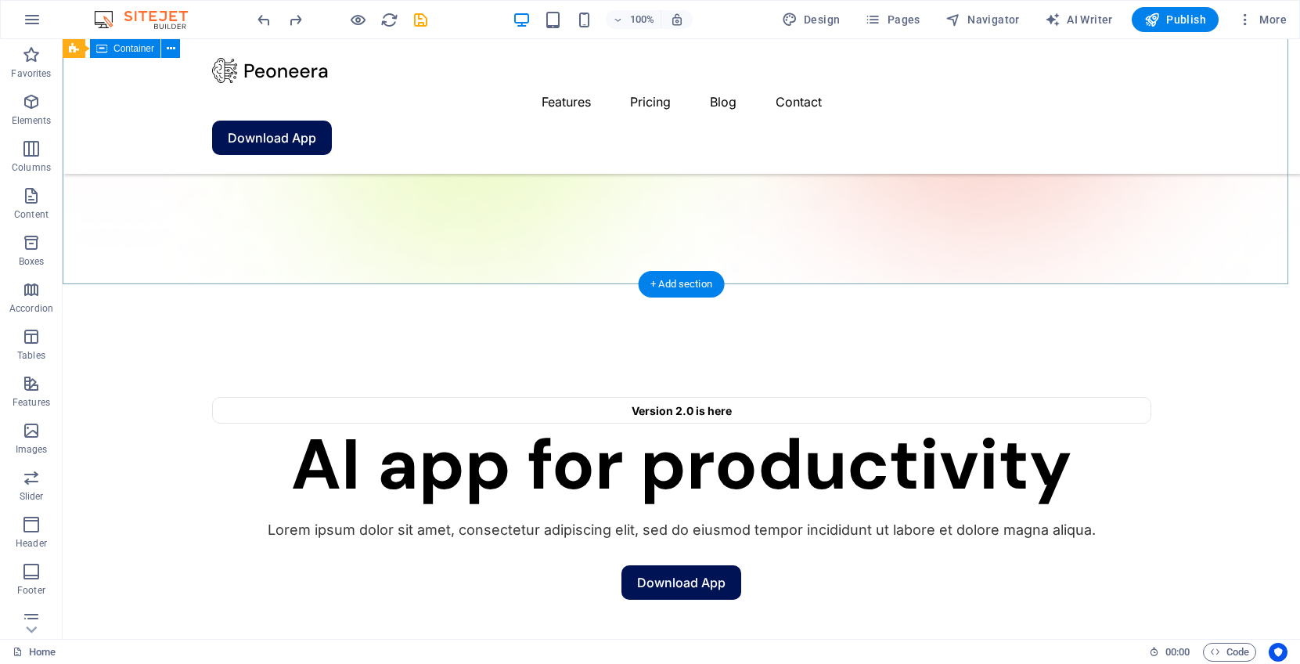
click at [166, 284] on div "Version 2.0 is here AI app for productivity Lorem ipsum dolor sit amet, consect…" at bounding box center [682, 496] width 1238 height 425
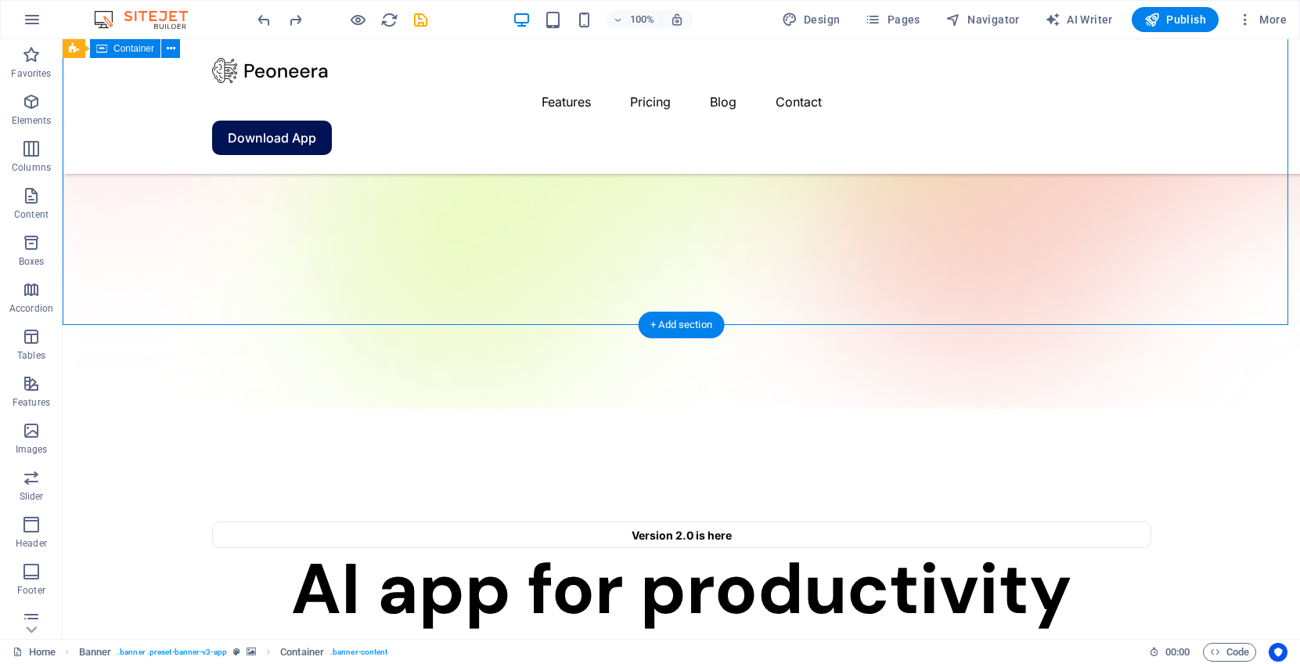
scroll to position [78, 0]
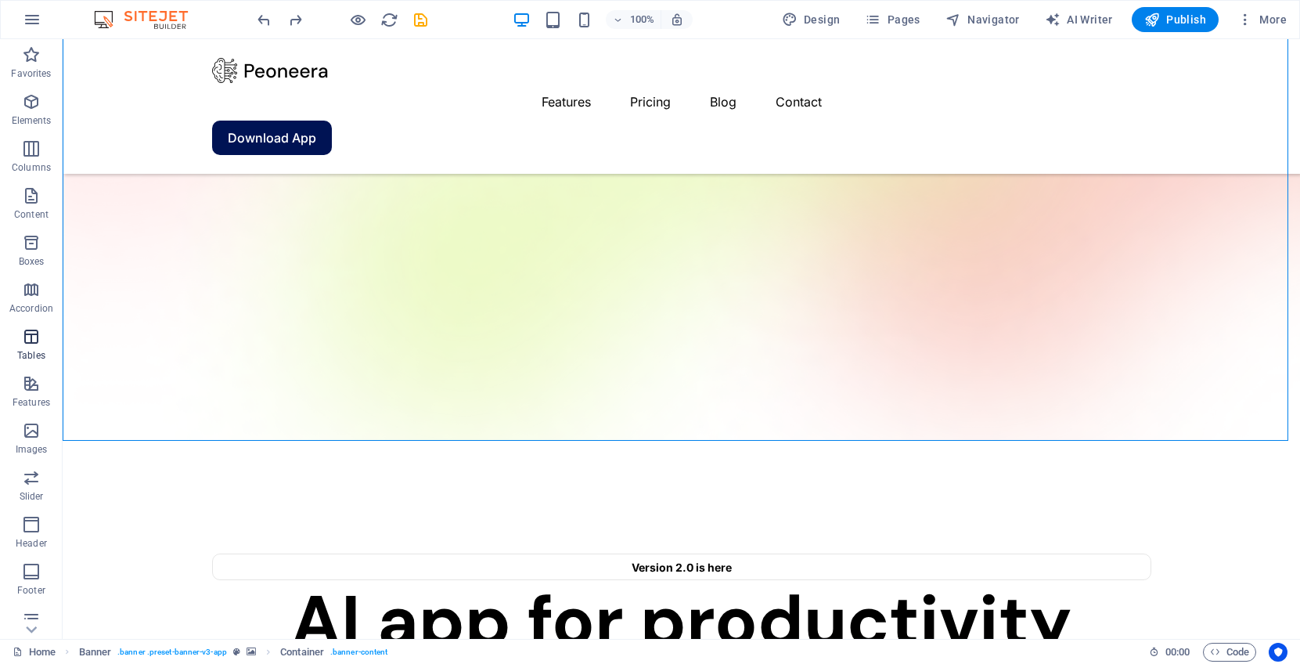
click at [30, 332] on icon "button" at bounding box center [31, 336] width 19 height 19
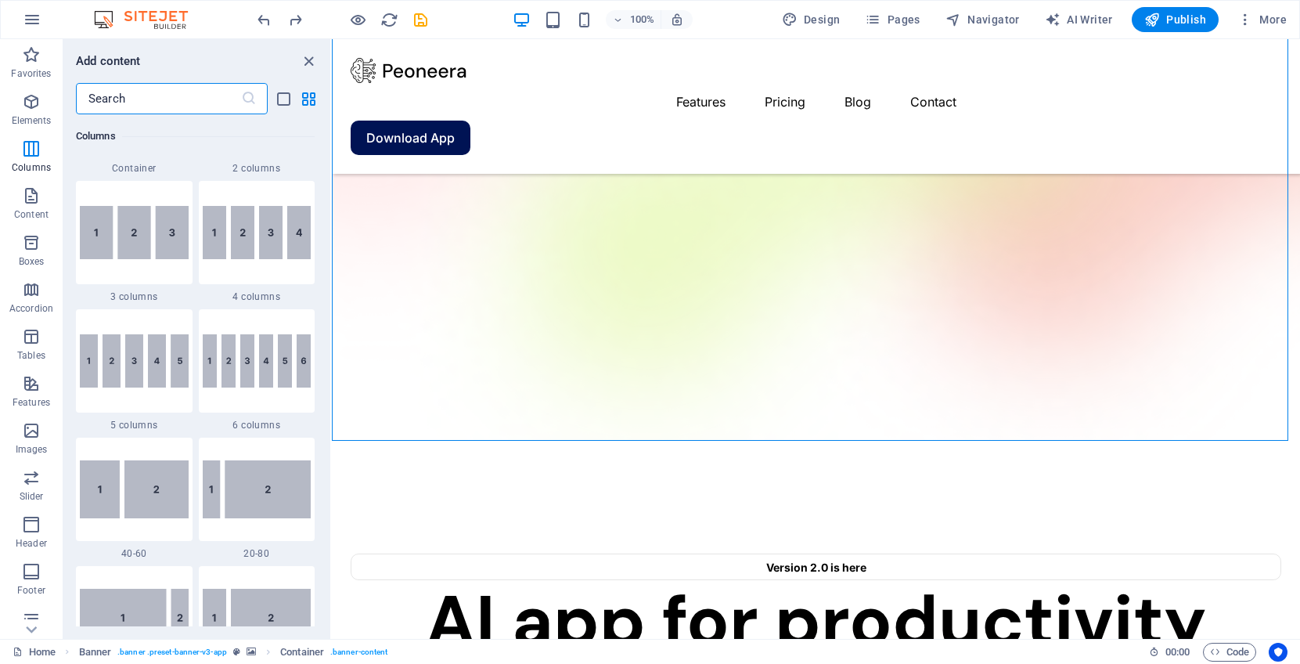
scroll to position [1429, 0]
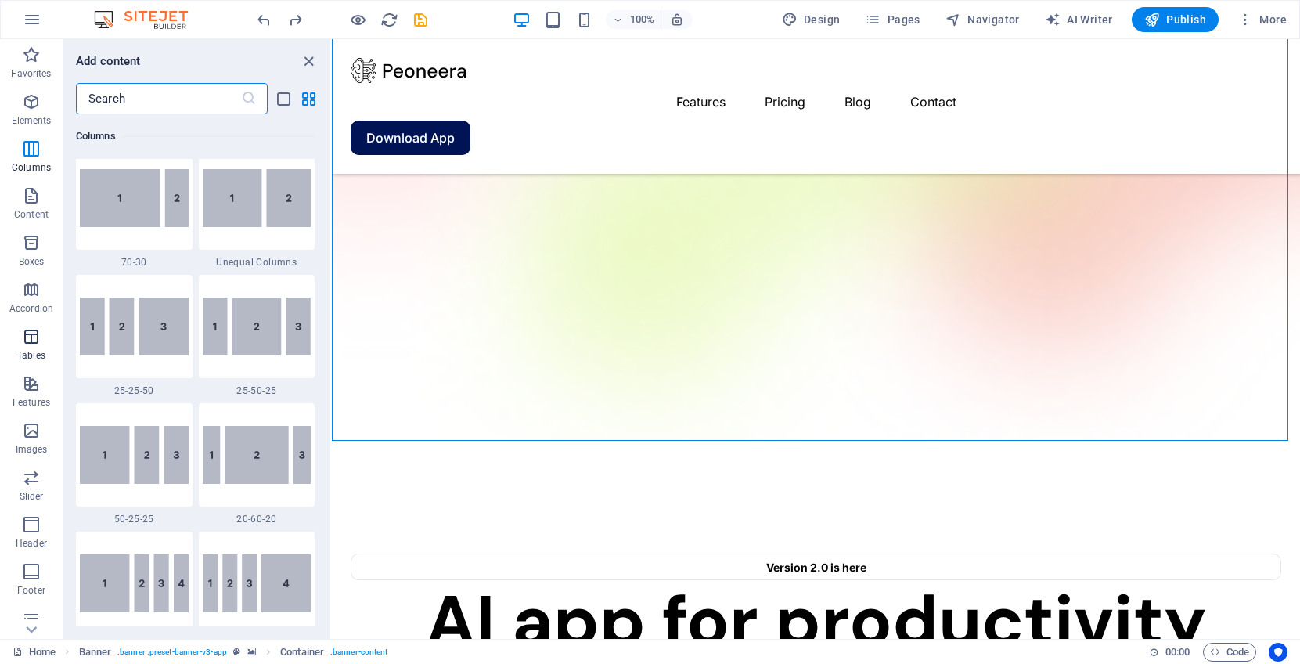
click at [32, 341] on icon "button" at bounding box center [31, 336] width 19 height 19
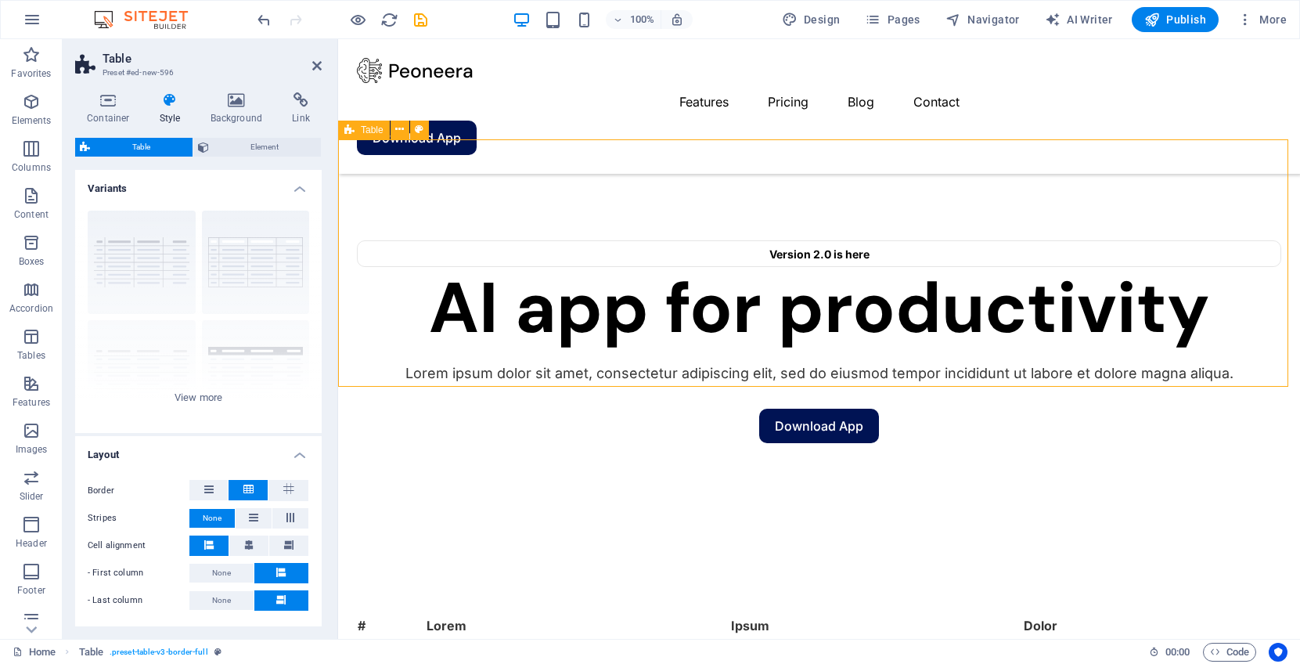
scroll to position [313, 0]
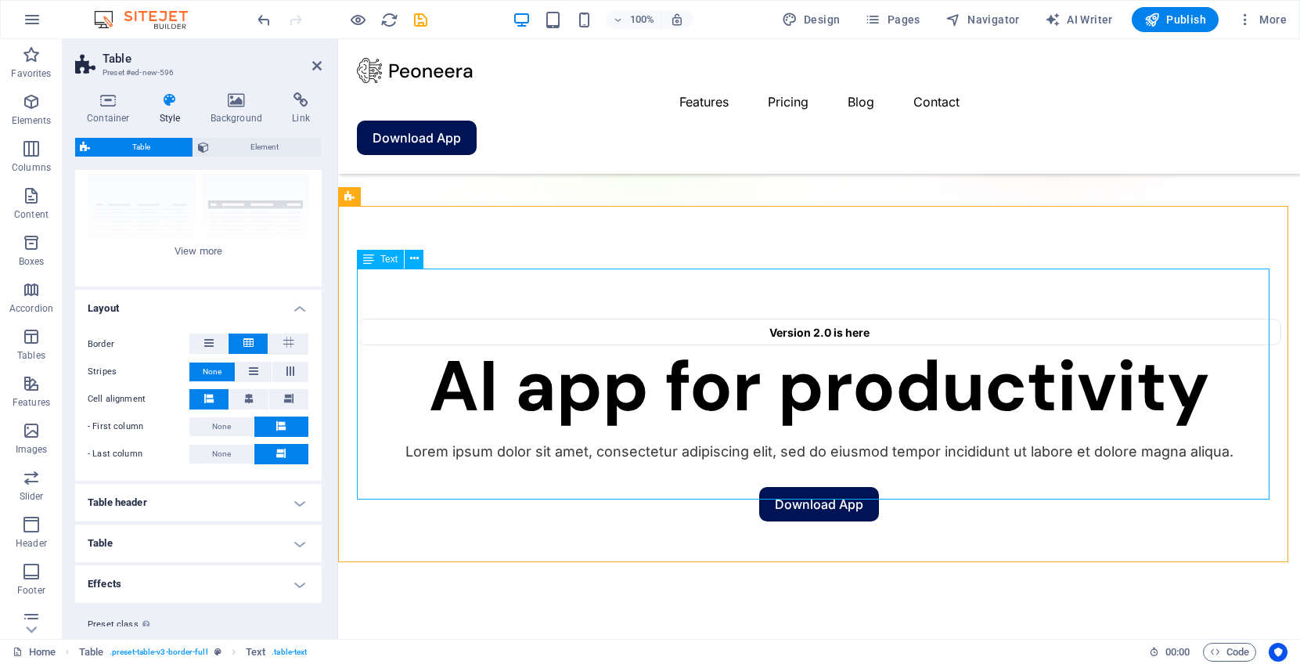
scroll to position [186, 0]
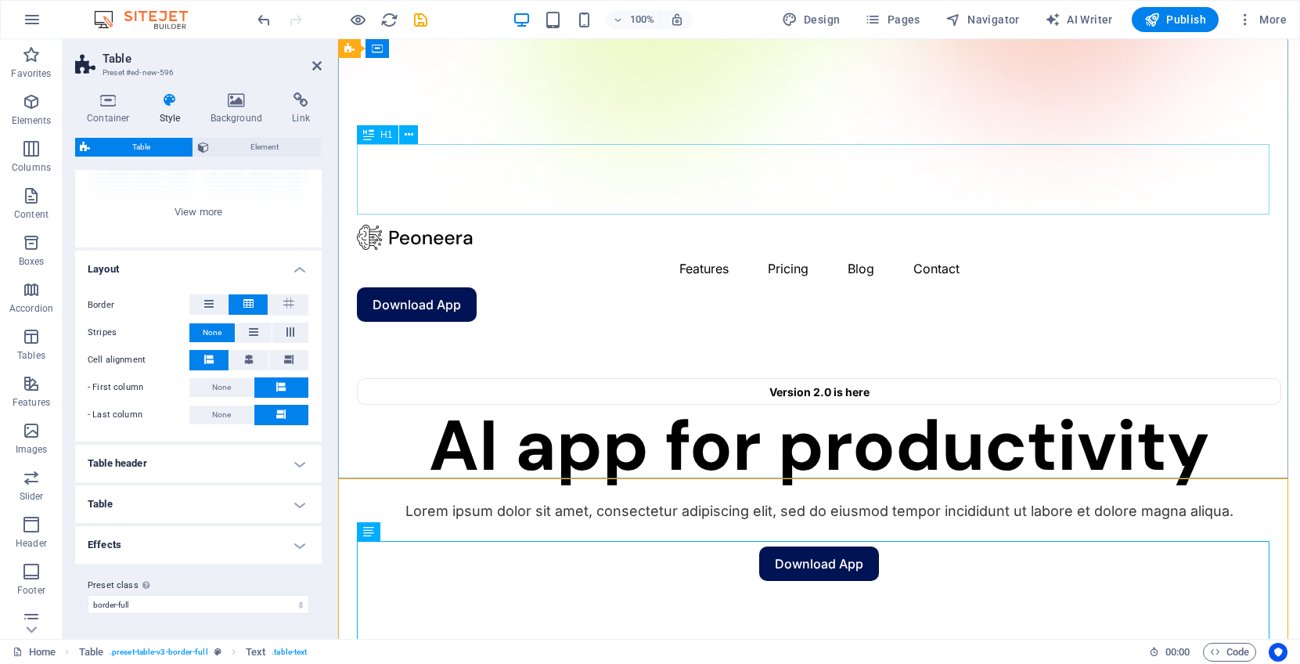
scroll to position [0, 0]
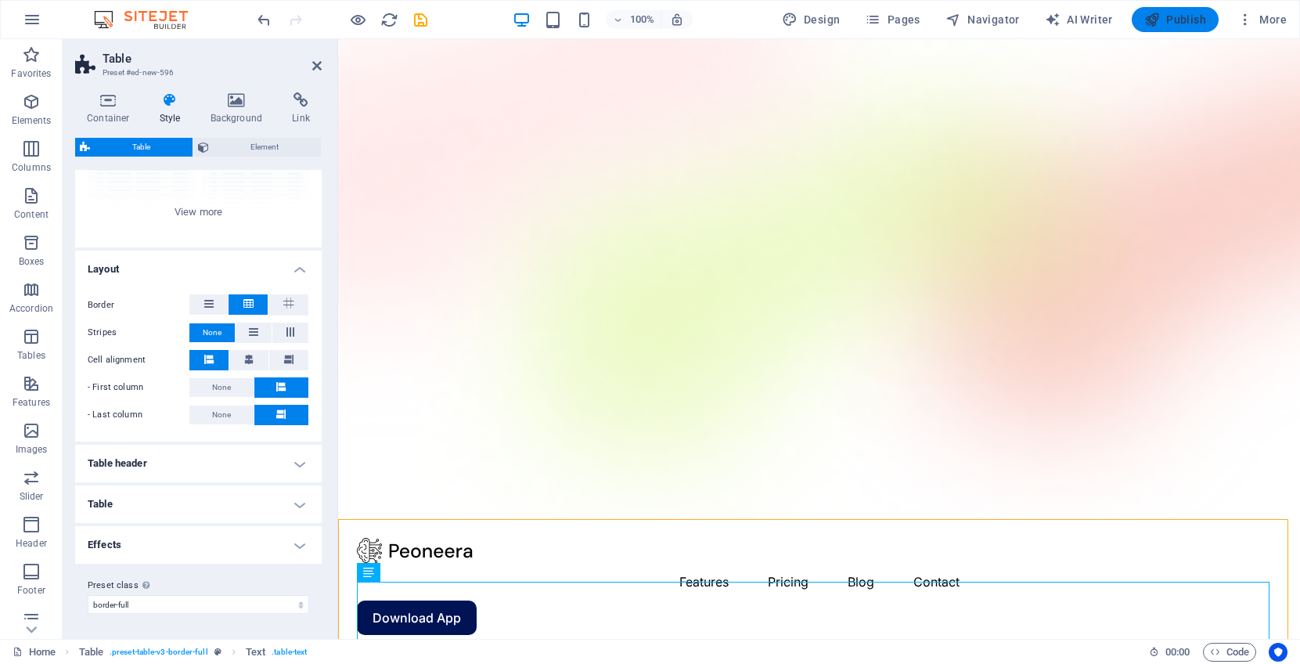
click at [1188, 18] on span "Publish" at bounding box center [1175, 20] width 62 height 16
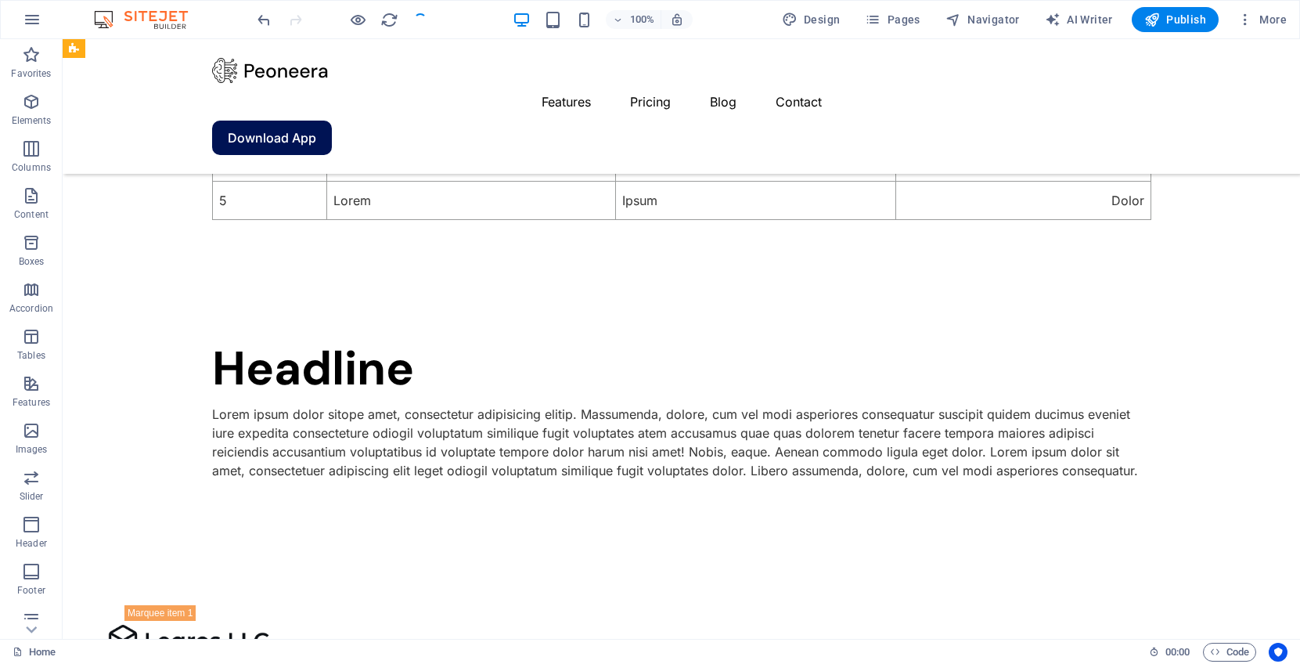
scroll to position [470, 0]
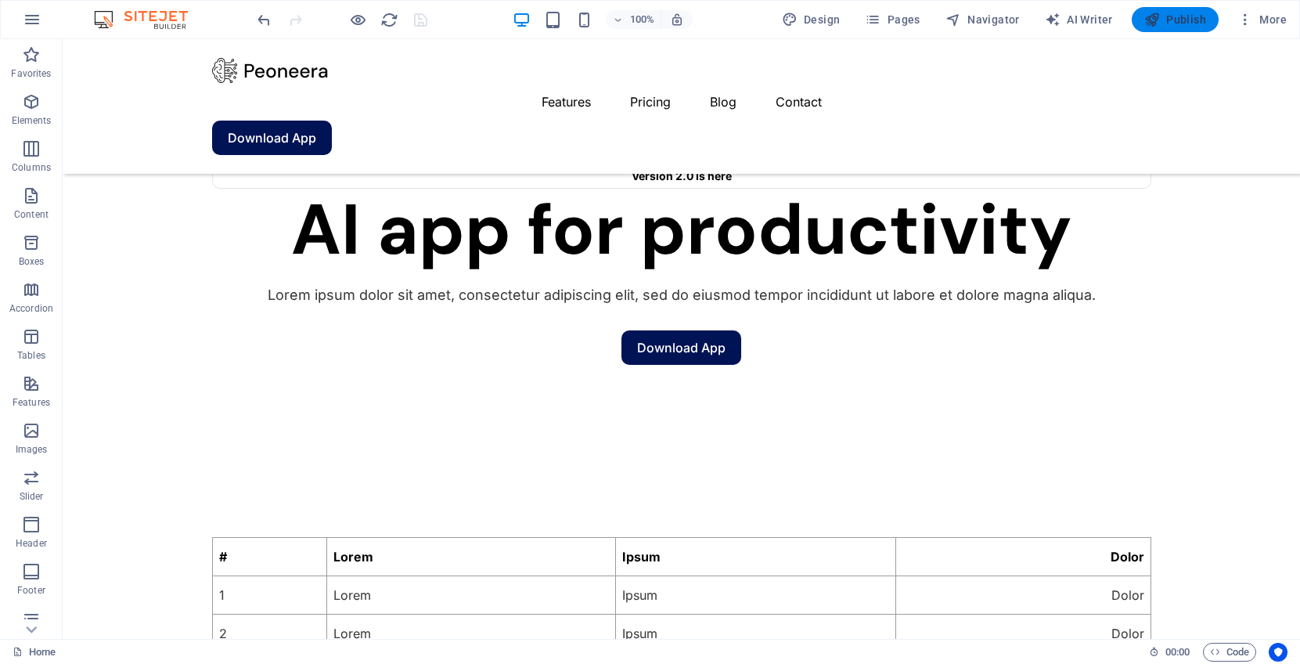
click at [1175, 13] on span "Publish" at bounding box center [1175, 20] width 62 height 16
